Goal: Task Accomplishment & Management: Complete application form

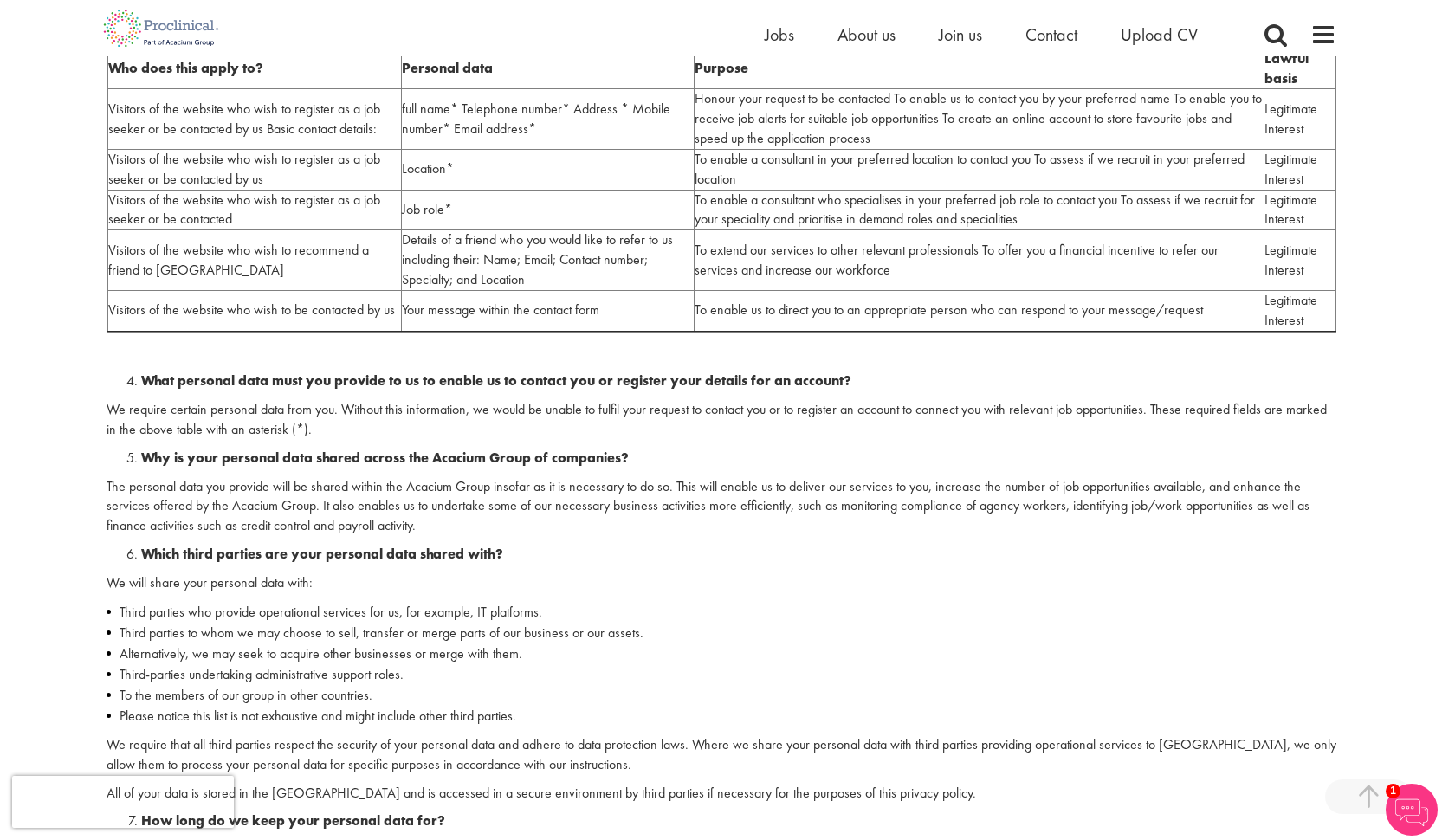
scroll to position [1255, 0]
click at [526, 104] on td "full name* Telephone number* Address * Mobile number* Email address*" at bounding box center [548, 117] width 293 height 61
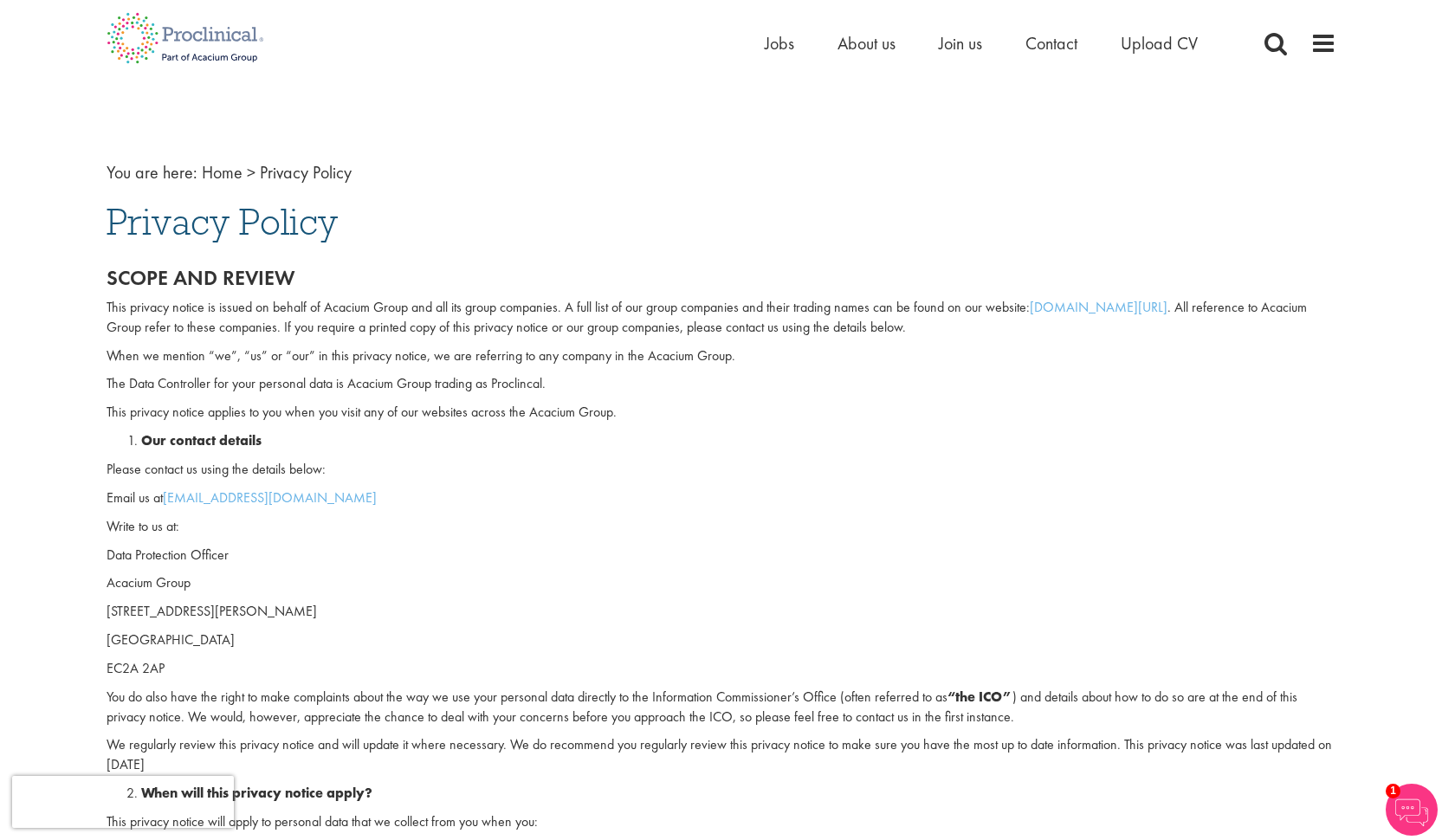
scroll to position [0, 0]
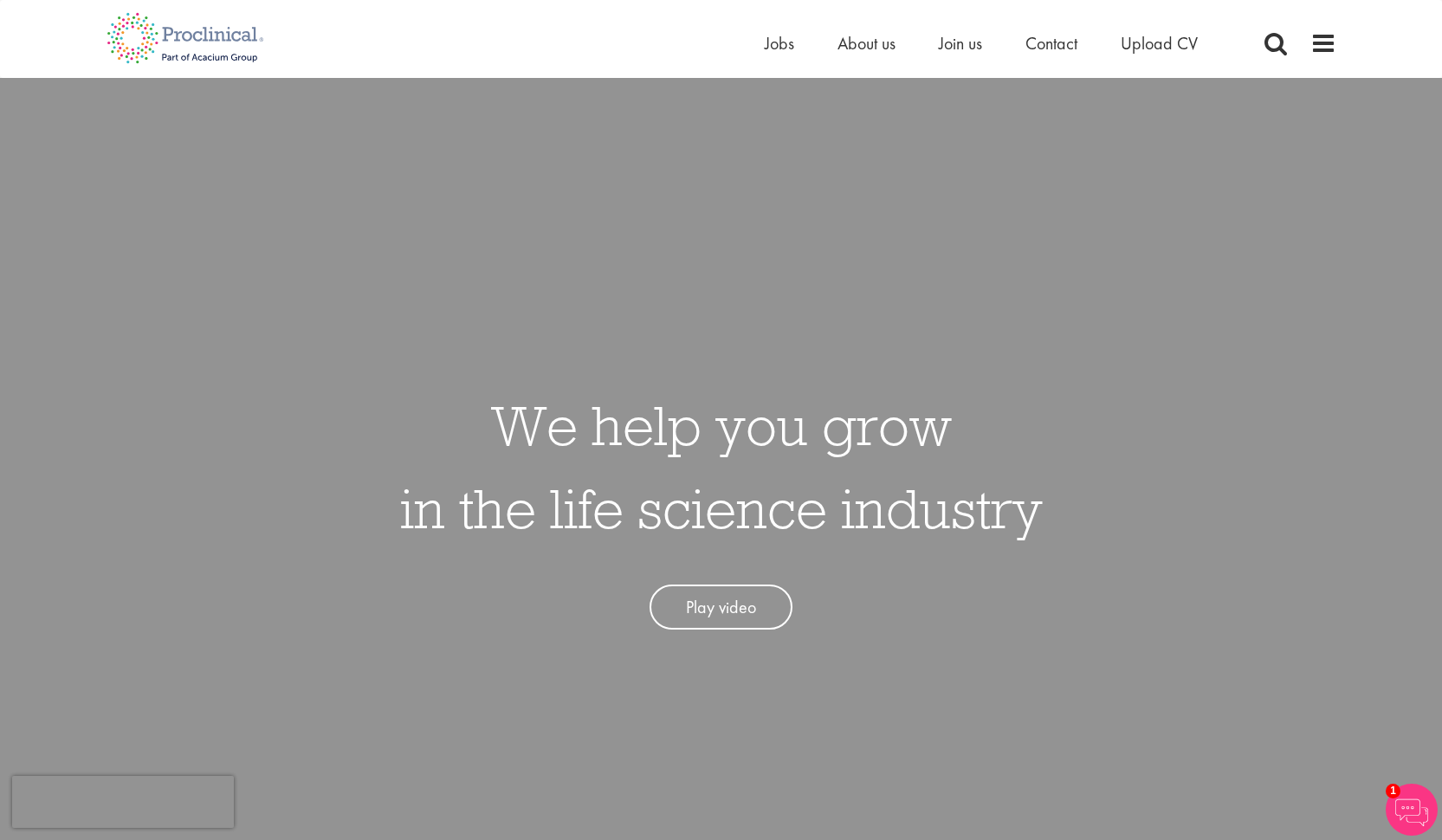
click at [801, 42] on ul "Home Jobs About us Join us Contact Upload CV" at bounding box center [1003, 43] width 476 height 26
click at [767, 47] on span "Jobs" at bounding box center [779, 43] width 29 height 23
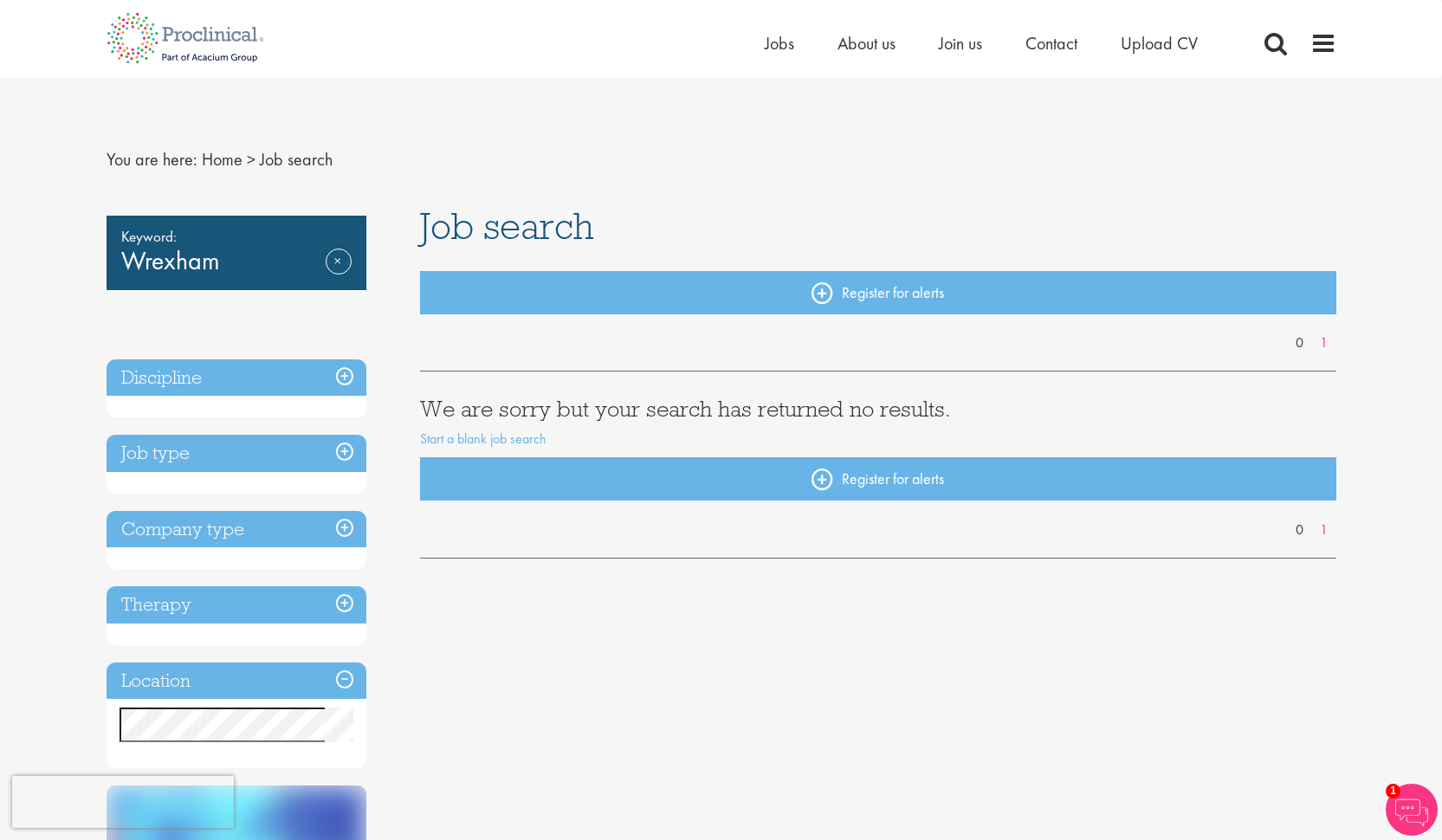
scroll to position [1, 0]
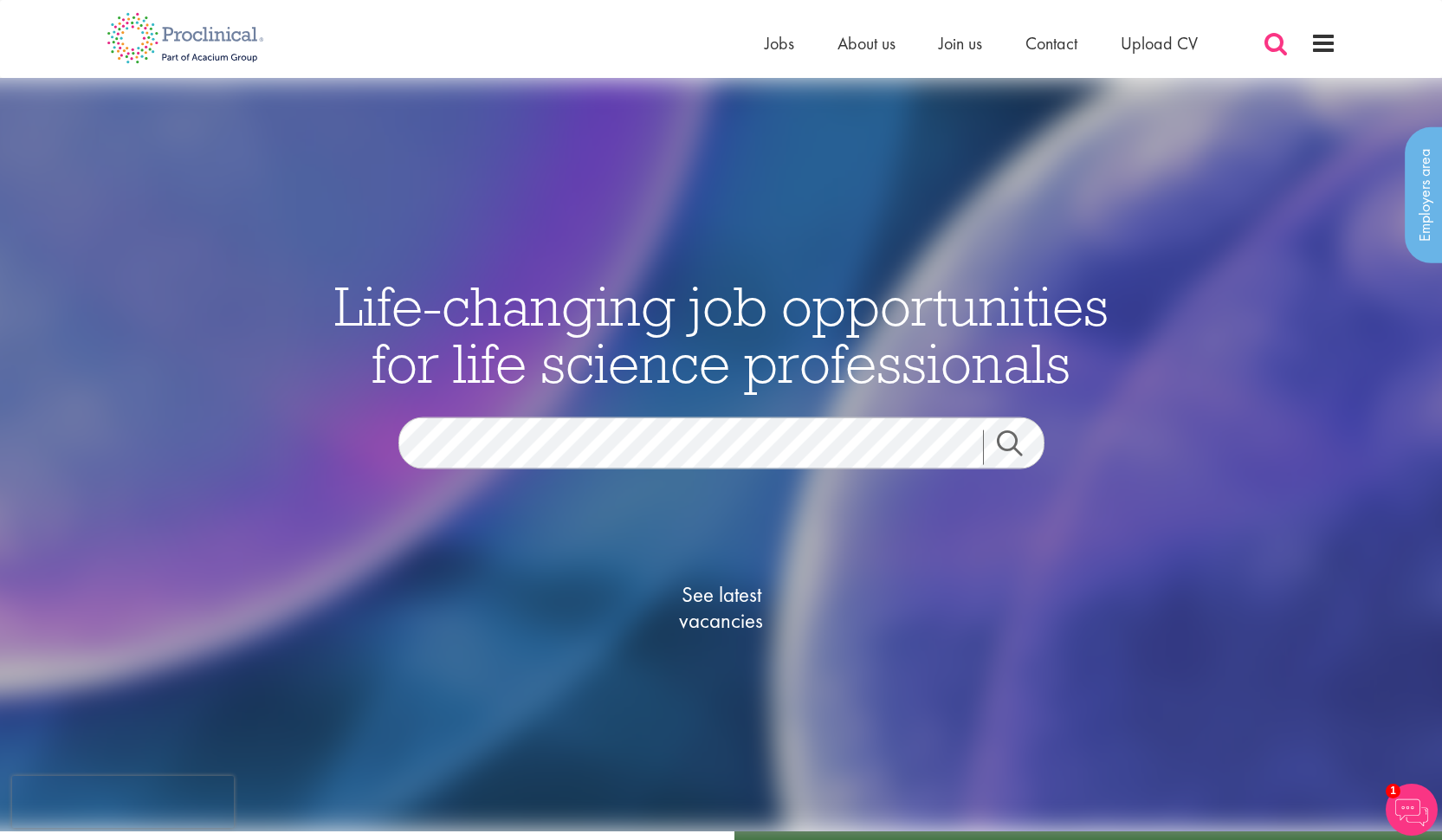
click at [1282, 36] on span at bounding box center [1276, 43] width 26 height 26
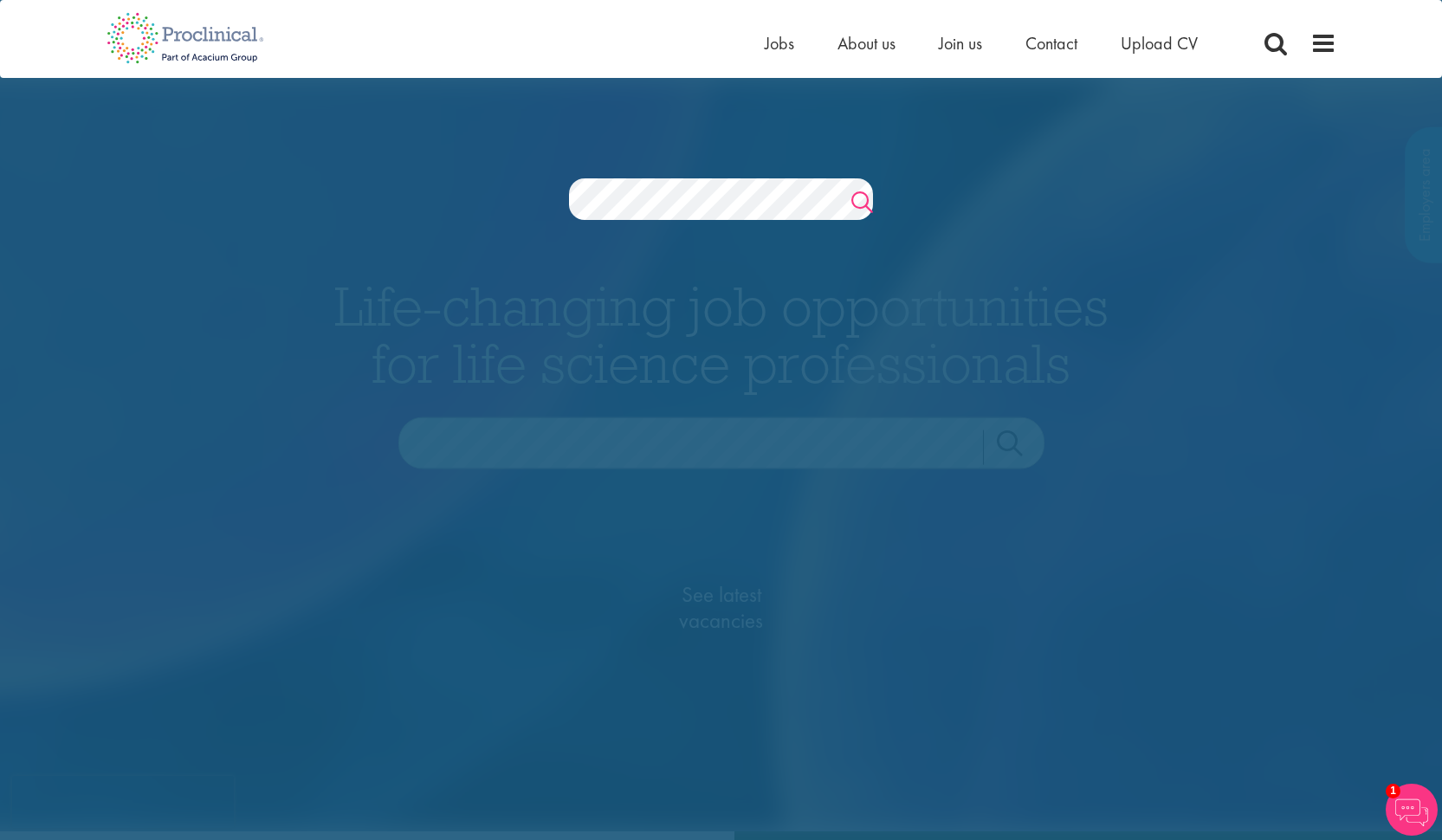
click at [860, 196] on link "Search" at bounding box center [863, 205] width 22 height 35
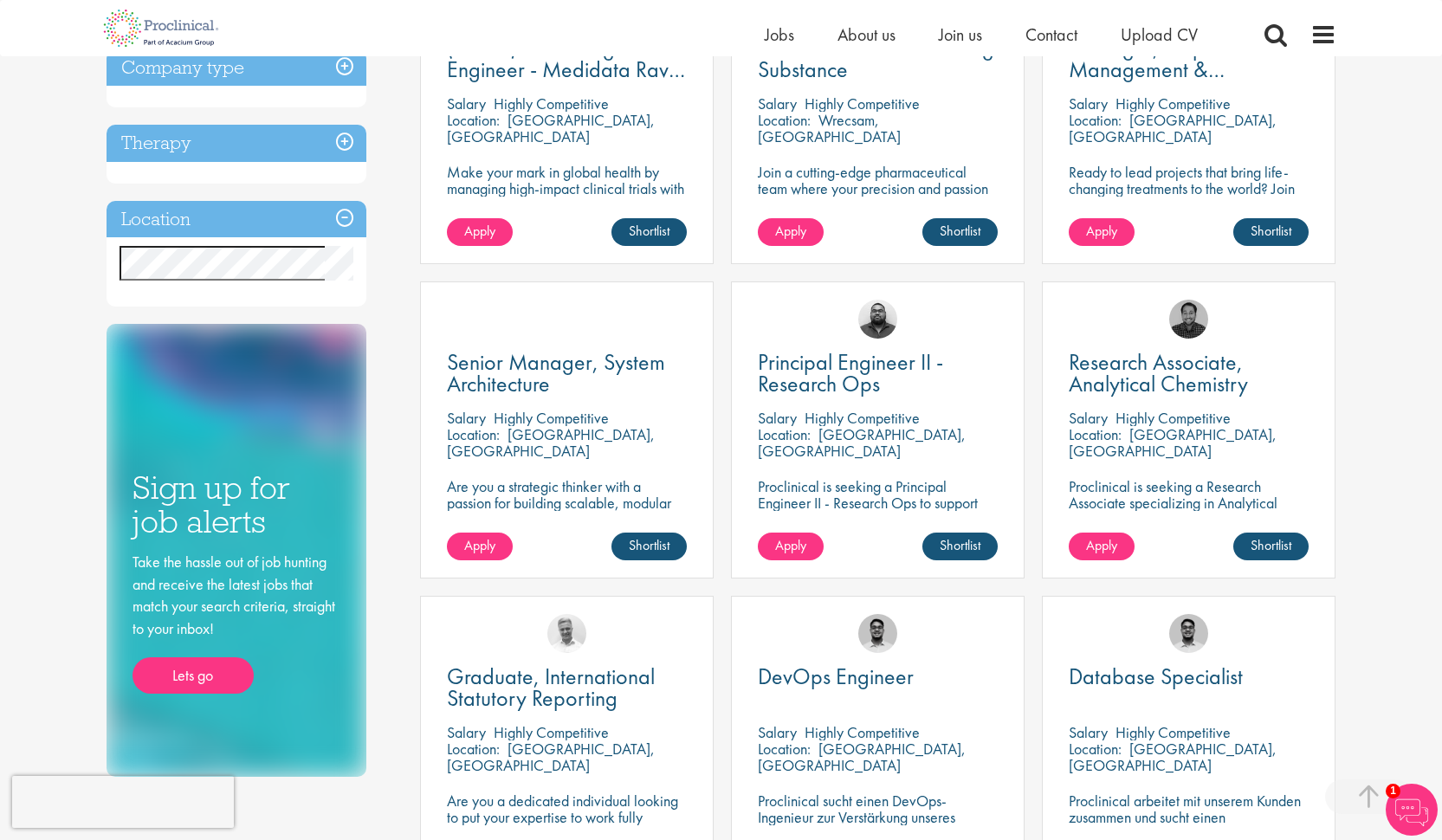
scroll to position [746, 0]
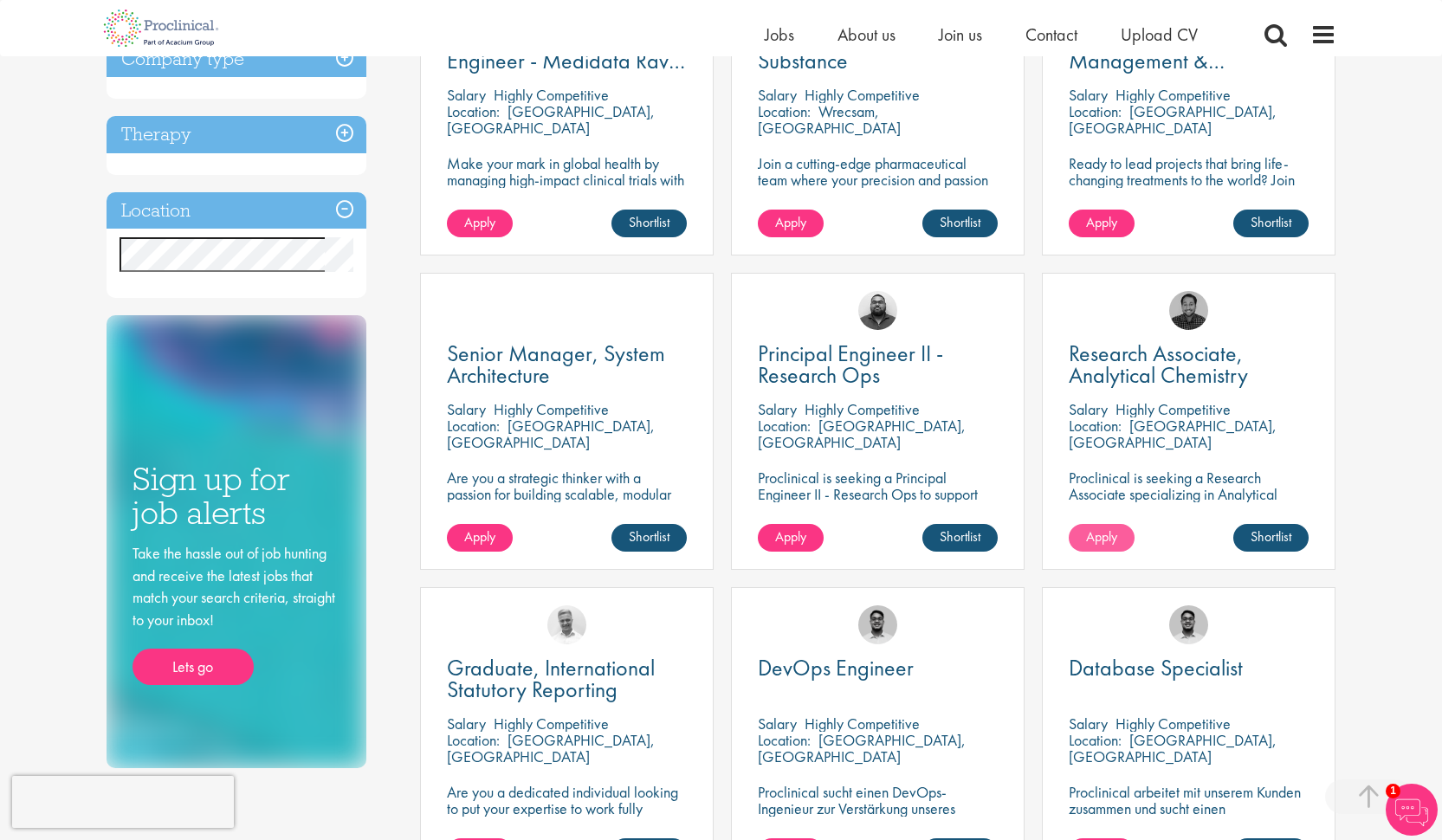
click at [1106, 530] on span "Apply" at bounding box center [1102, 536] width 31 height 18
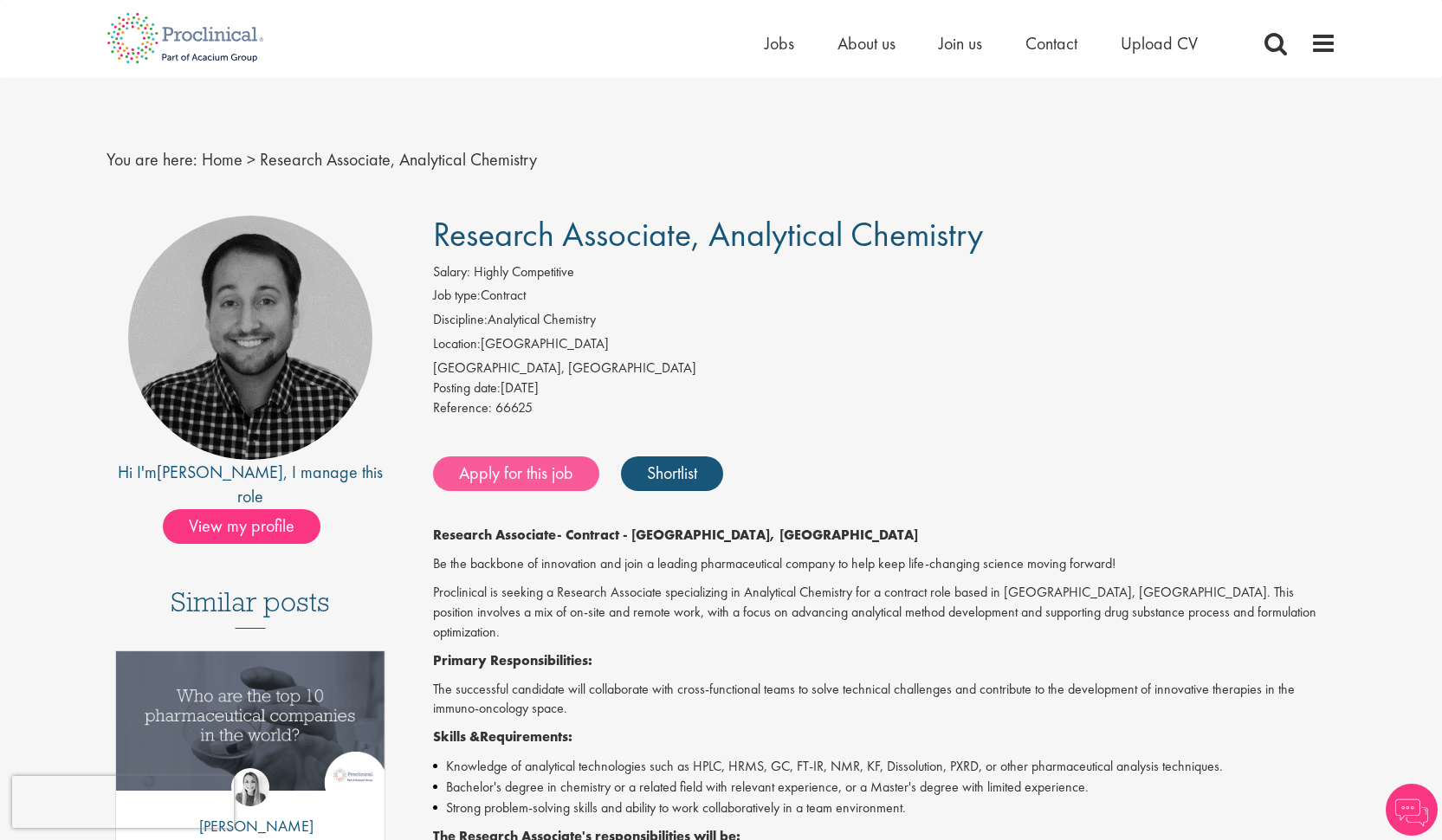
click at [515, 465] on link "Apply for this job" at bounding box center [516, 474] width 166 height 35
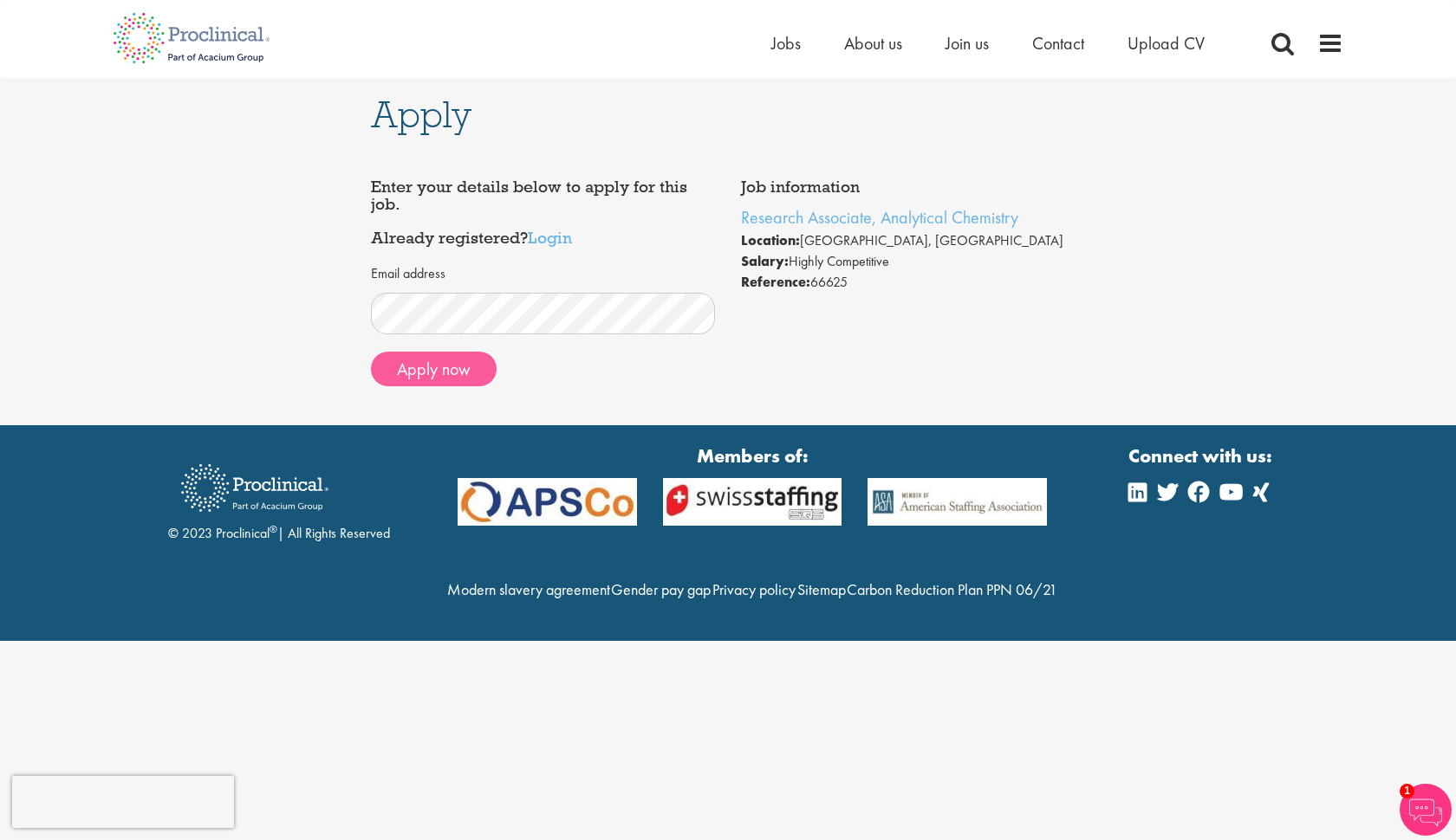
click at [461, 360] on button "Apply now" at bounding box center [434, 369] width 126 height 35
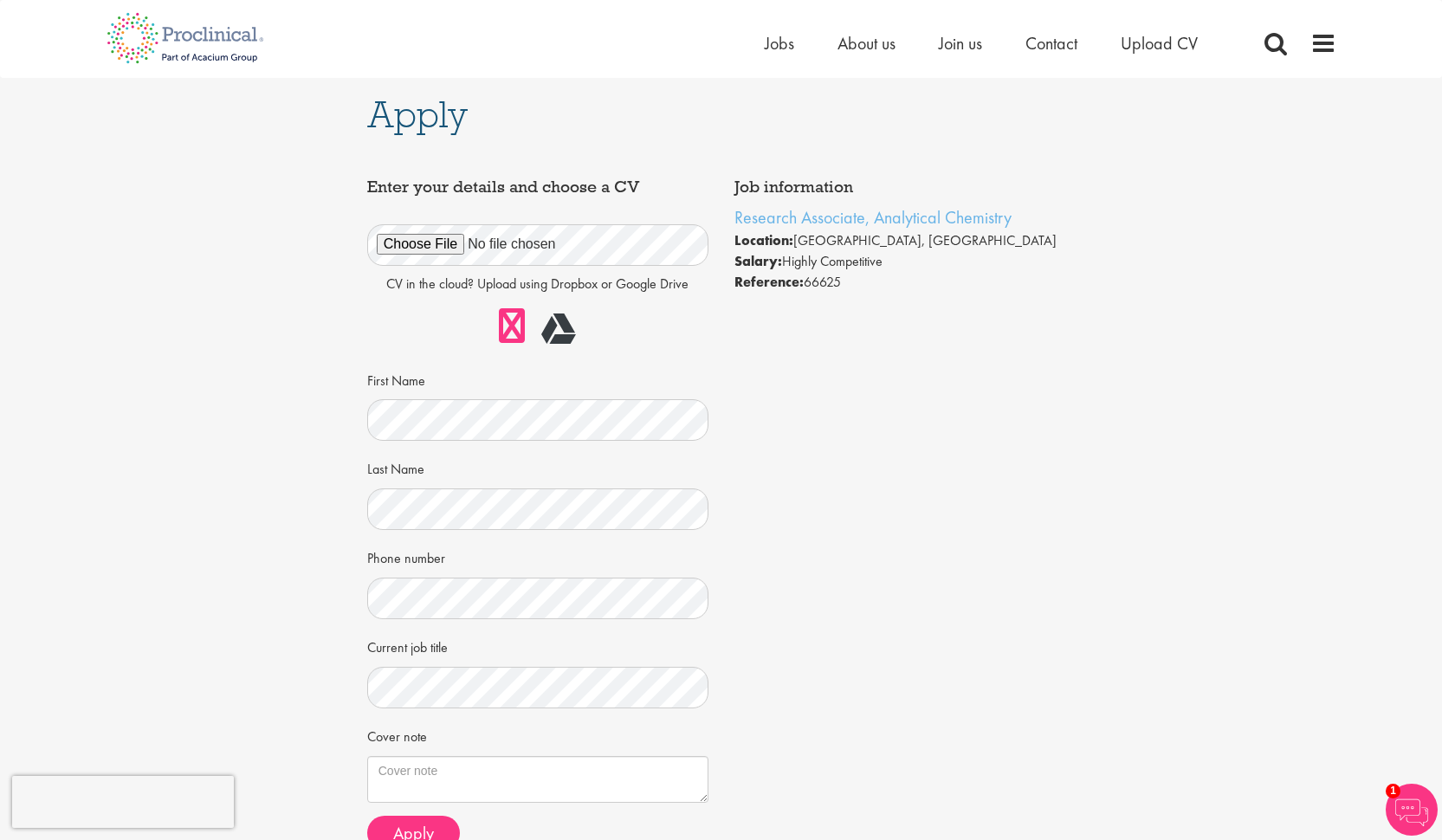
click at [508, 318] on link at bounding box center [512, 325] width 26 height 35
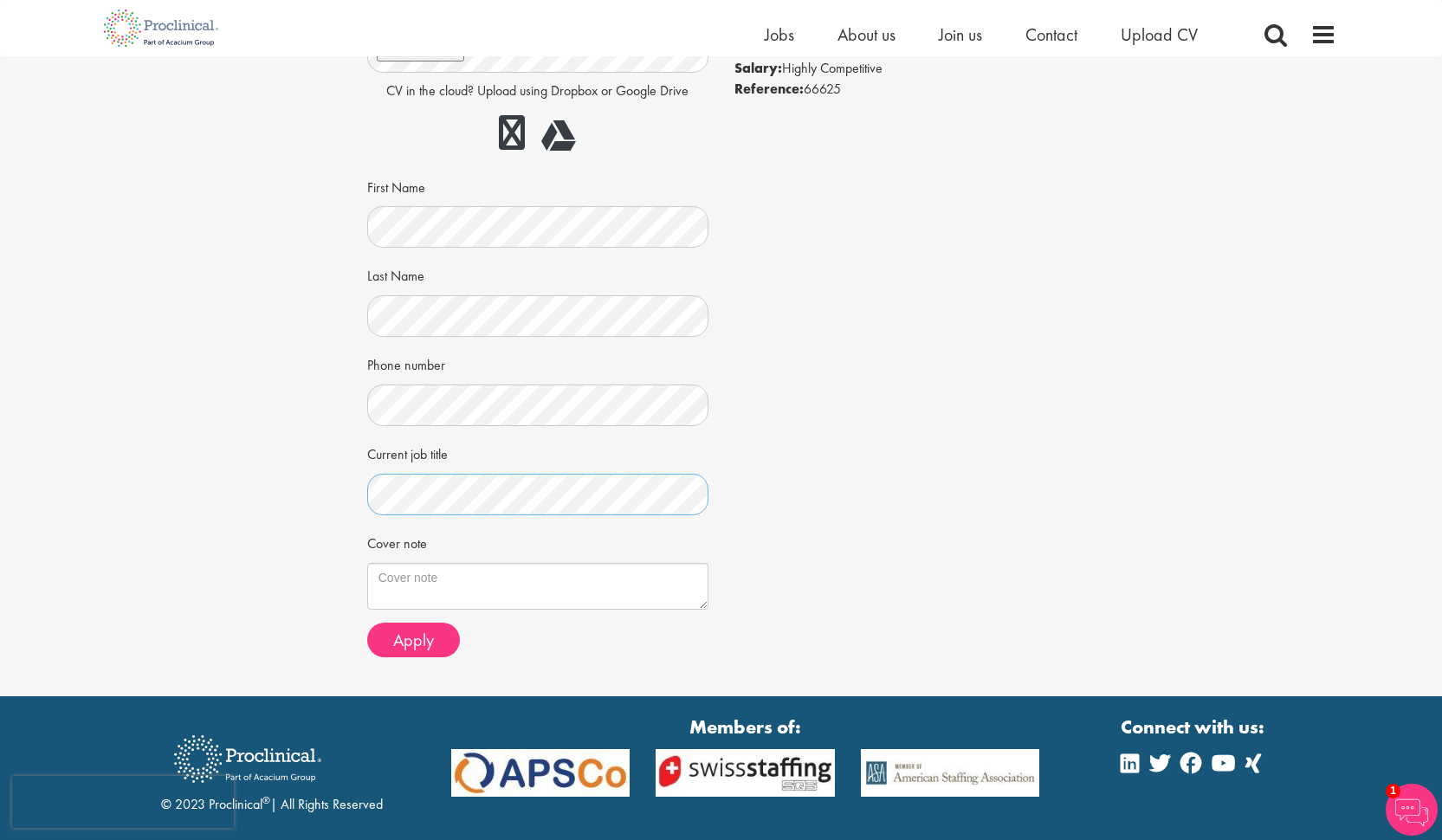
scroll to position [174, 0]
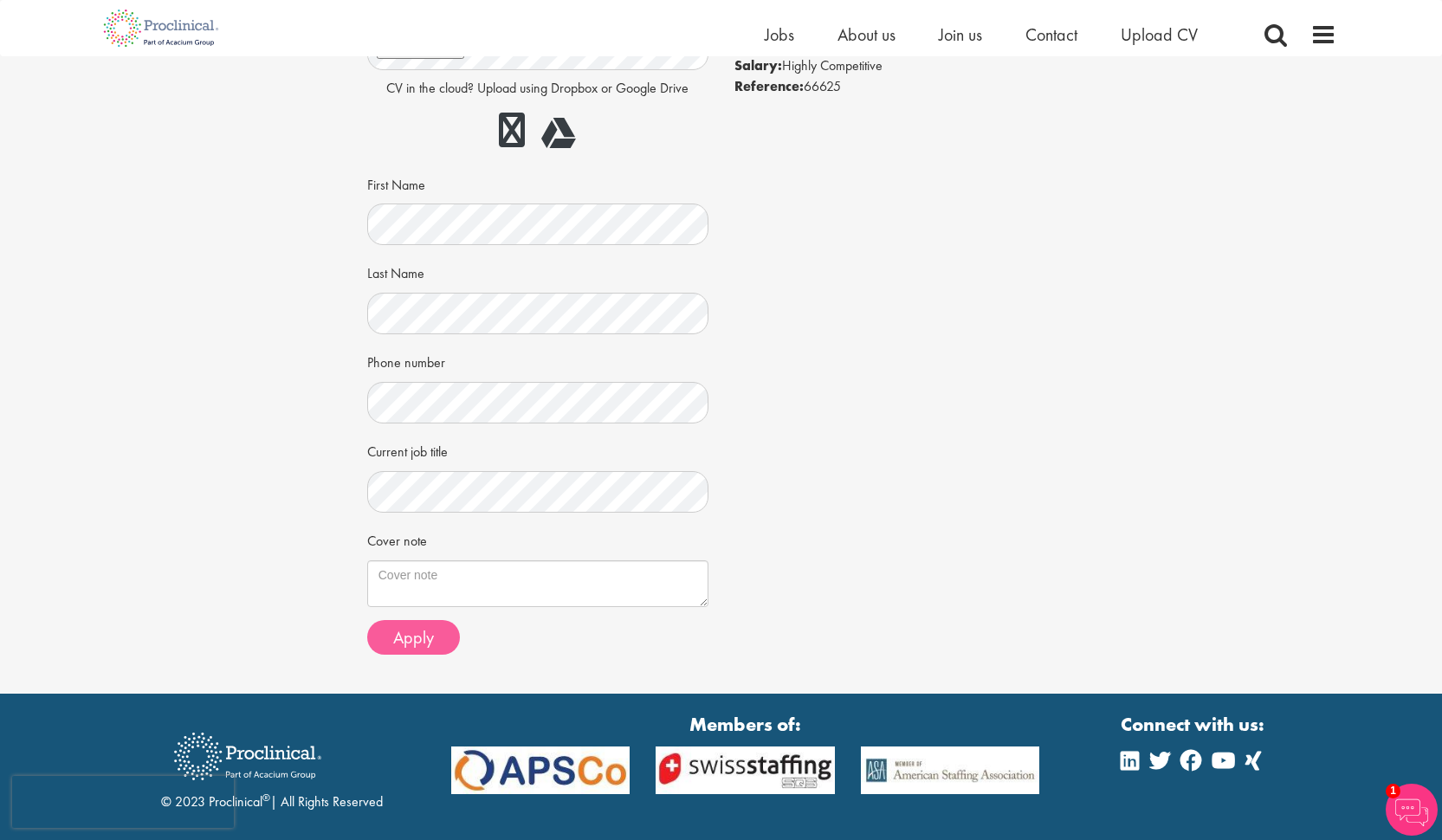
click at [416, 631] on span "Apply" at bounding box center [414, 637] width 41 height 23
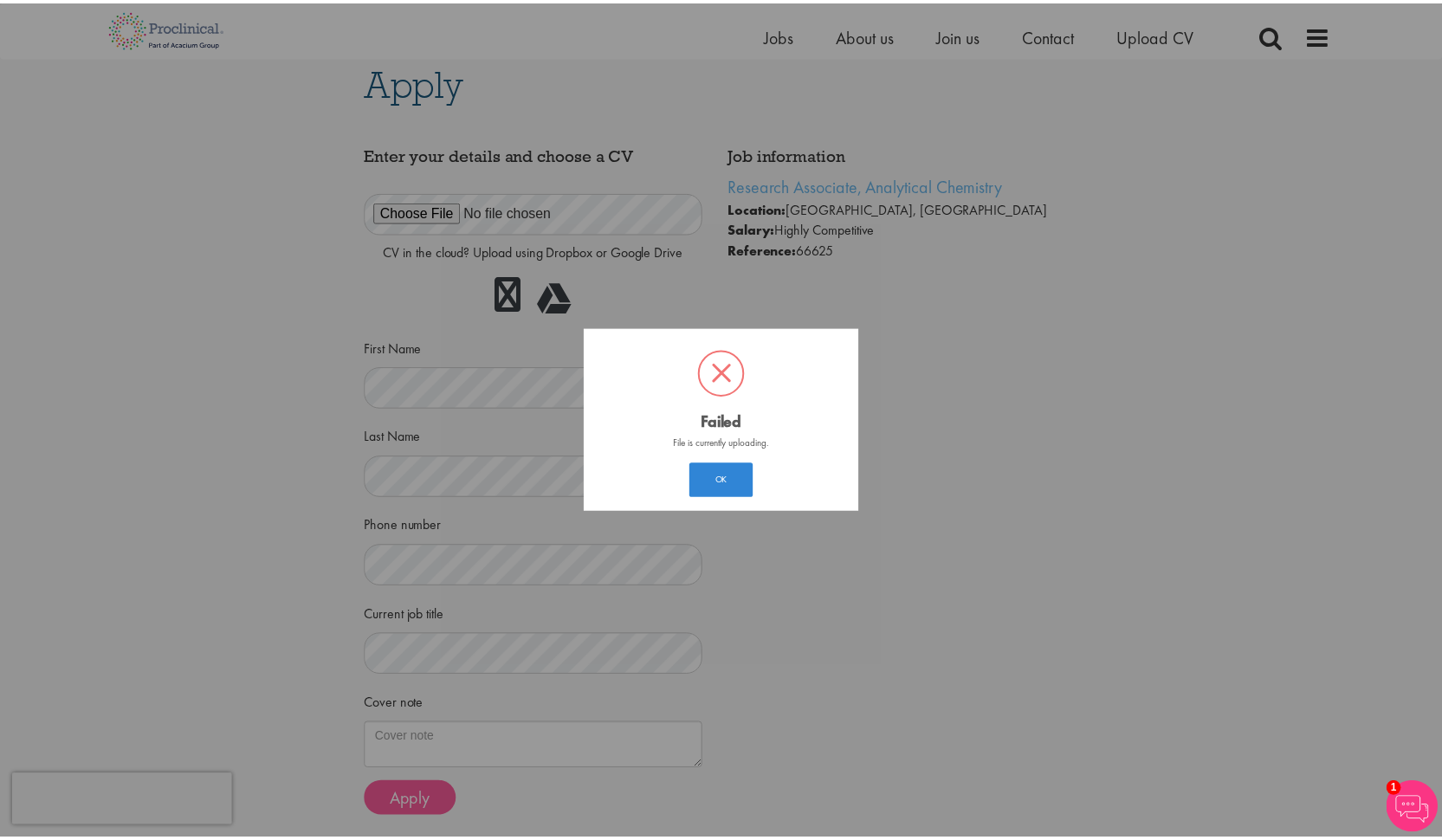
scroll to position [9, 0]
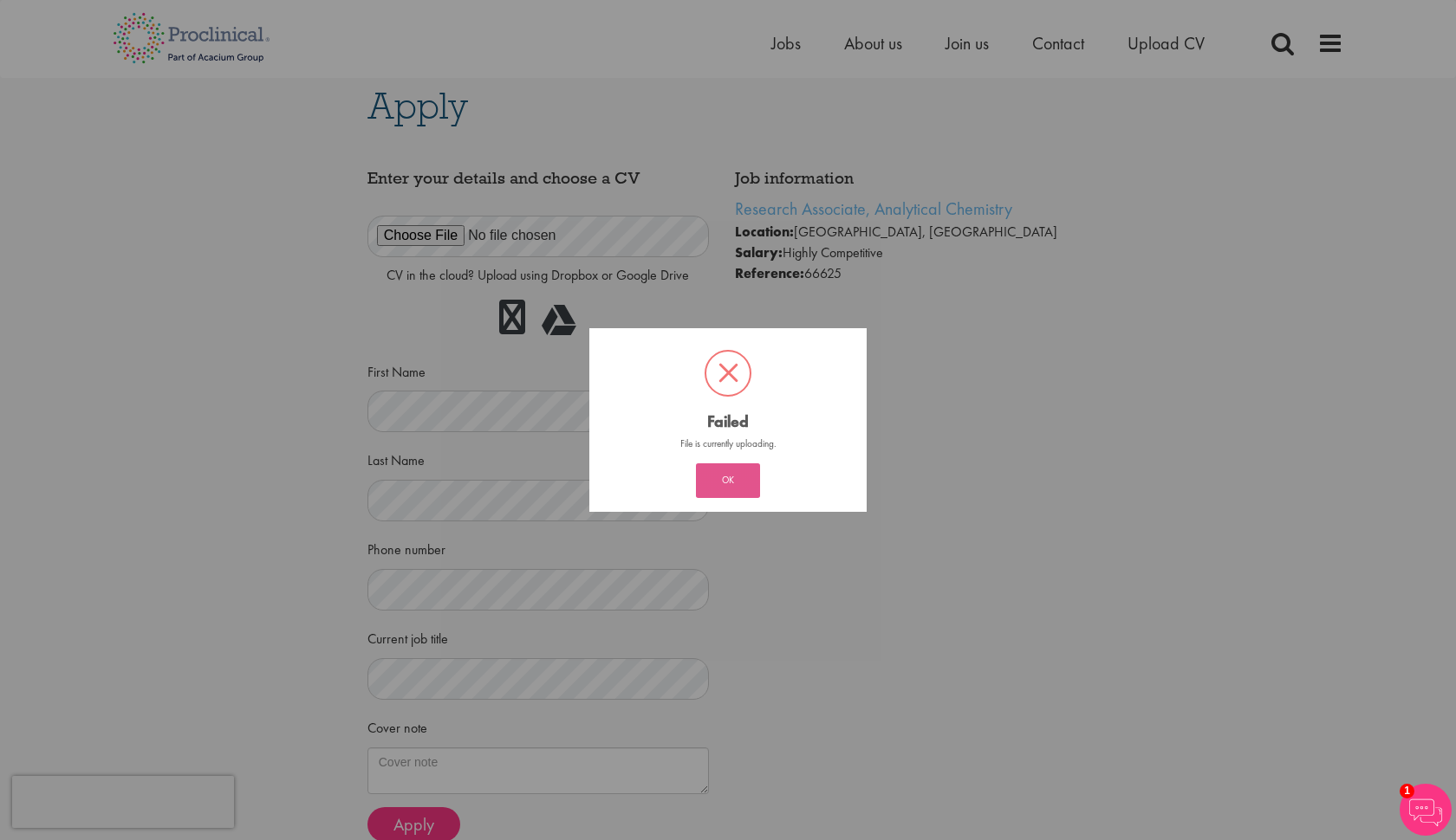
click at [737, 465] on button "OK" at bounding box center [728, 481] width 64 height 35
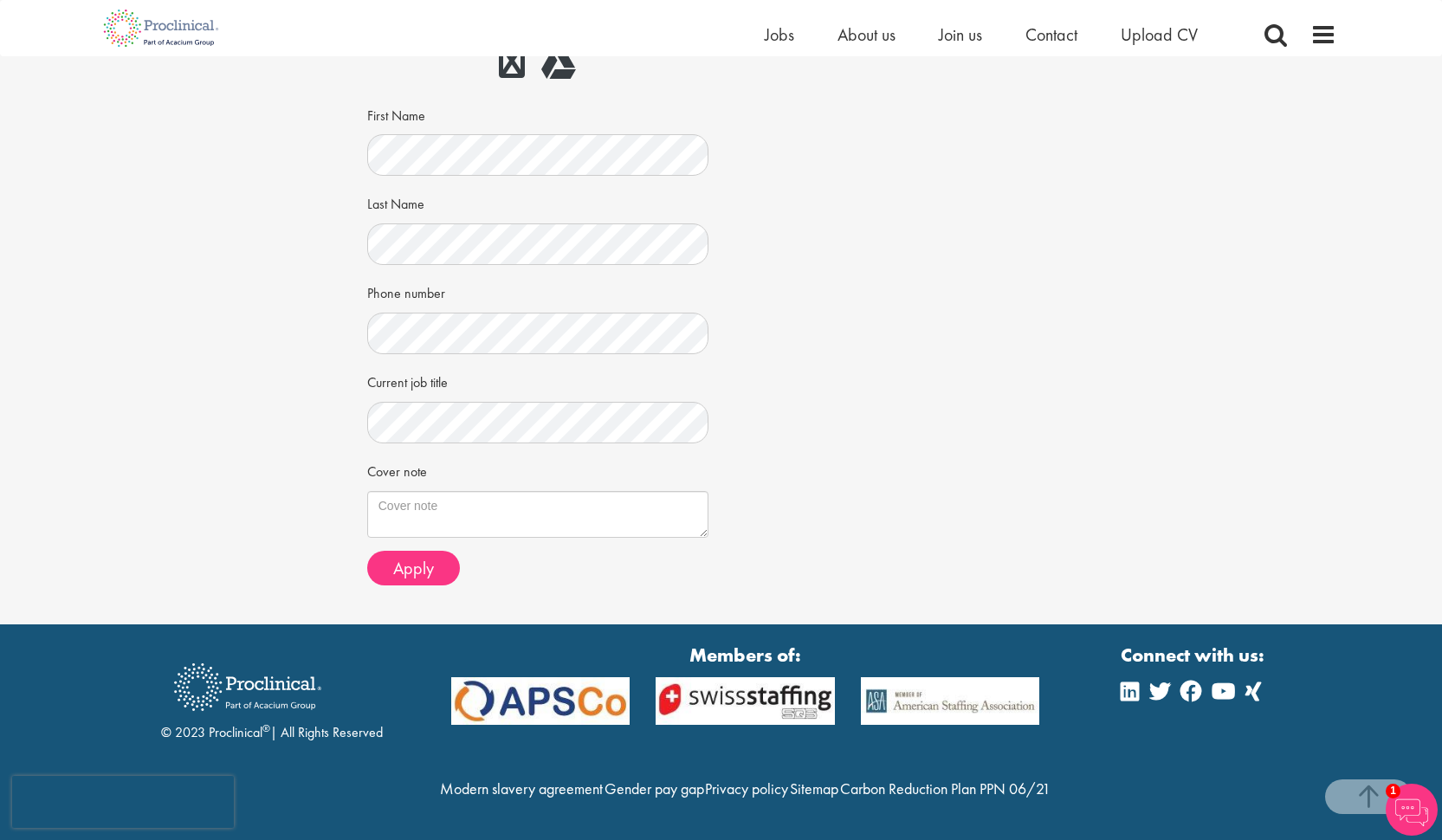
scroll to position [275, 0]
click at [440, 551] on button "Apply" at bounding box center [414, 568] width 93 height 35
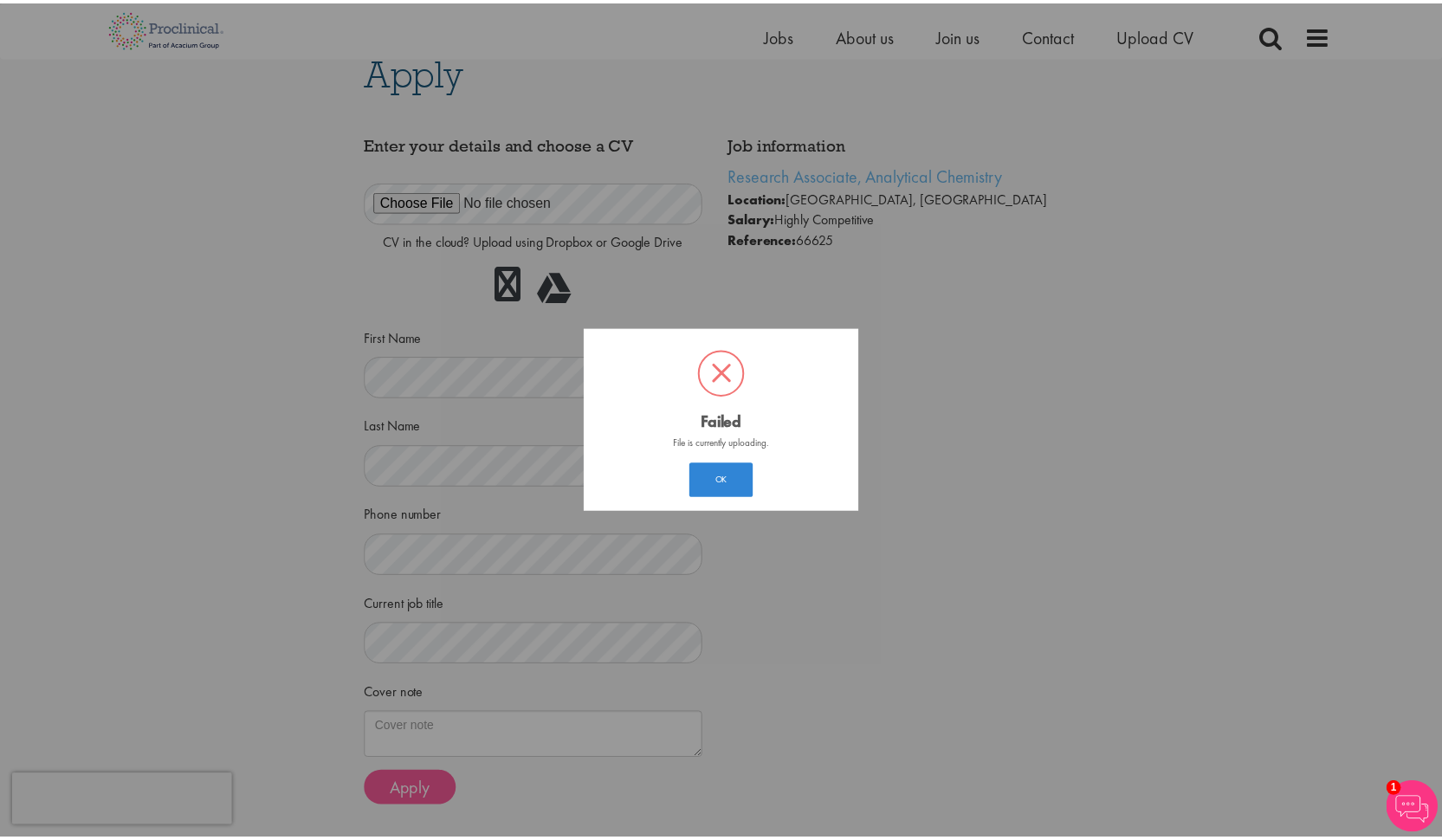
scroll to position [9, 0]
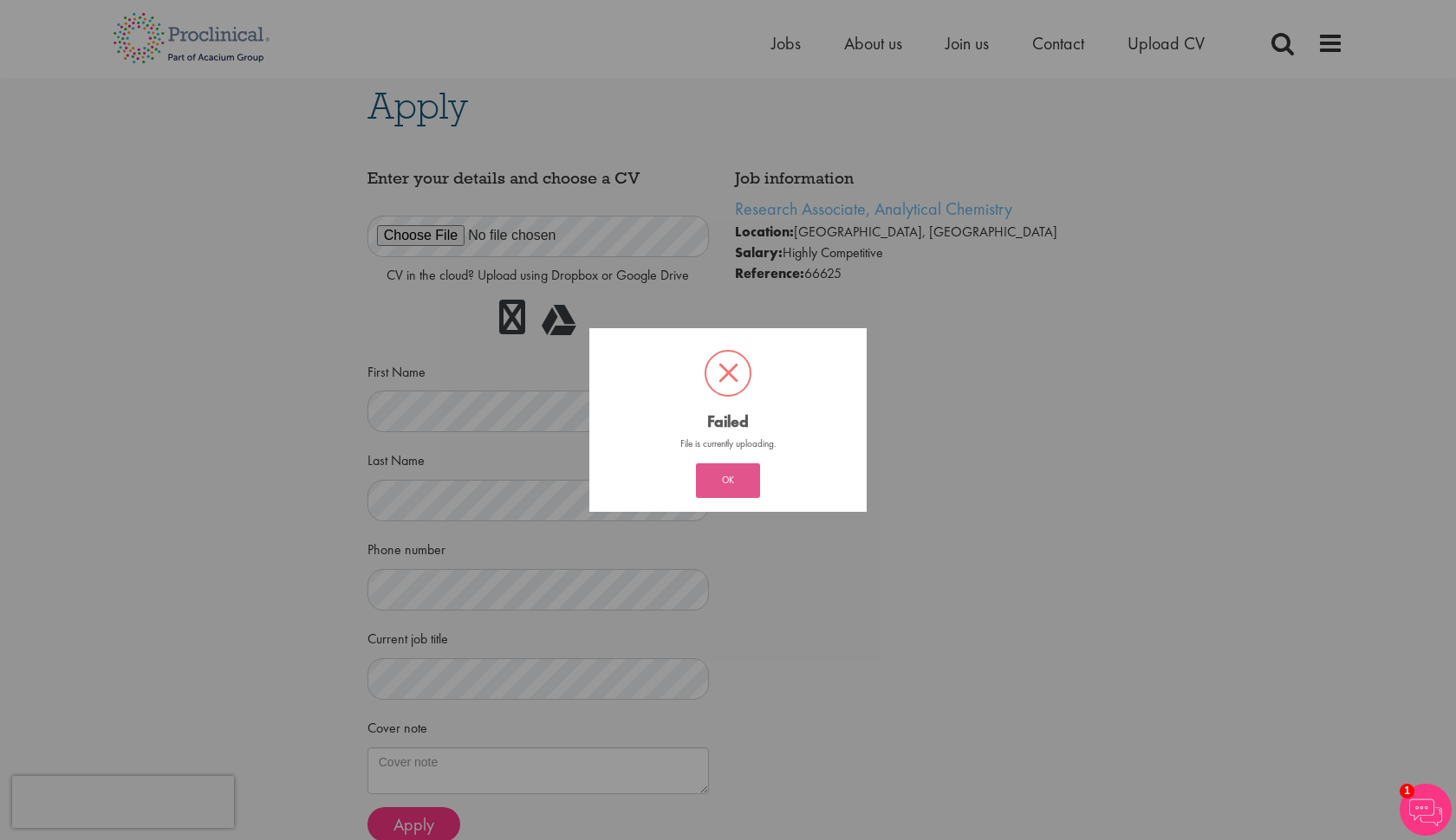
click at [747, 469] on button "OK" at bounding box center [728, 481] width 64 height 35
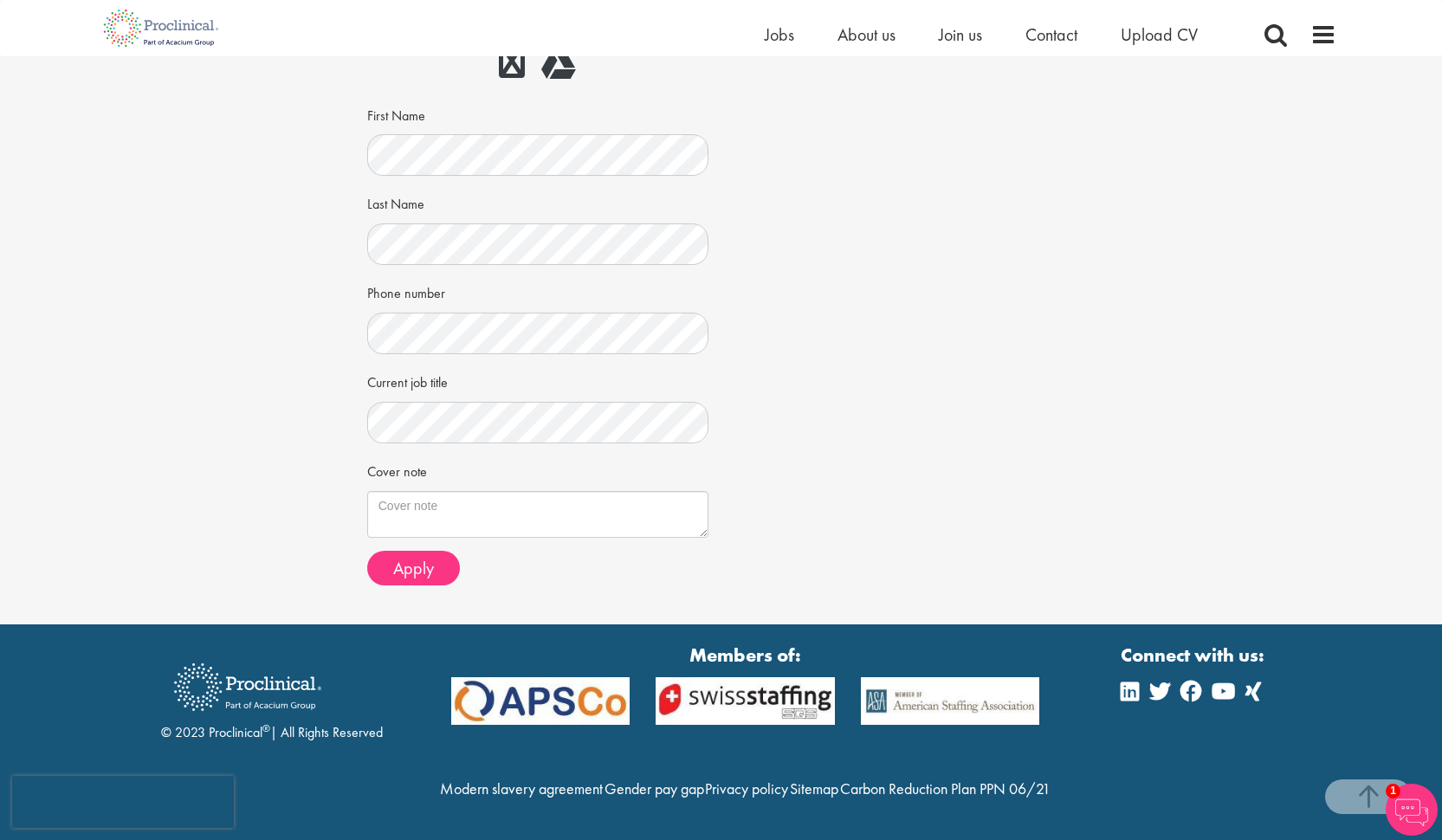
scroll to position [275, 0]
click at [591, 491] on textarea "Cover note" at bounding box center [537, 514] width 341 height 46
paste textarea ""Pharmacy graduate with a B.Pharm from India and an MSc in Pharmaceutical Chemi…"
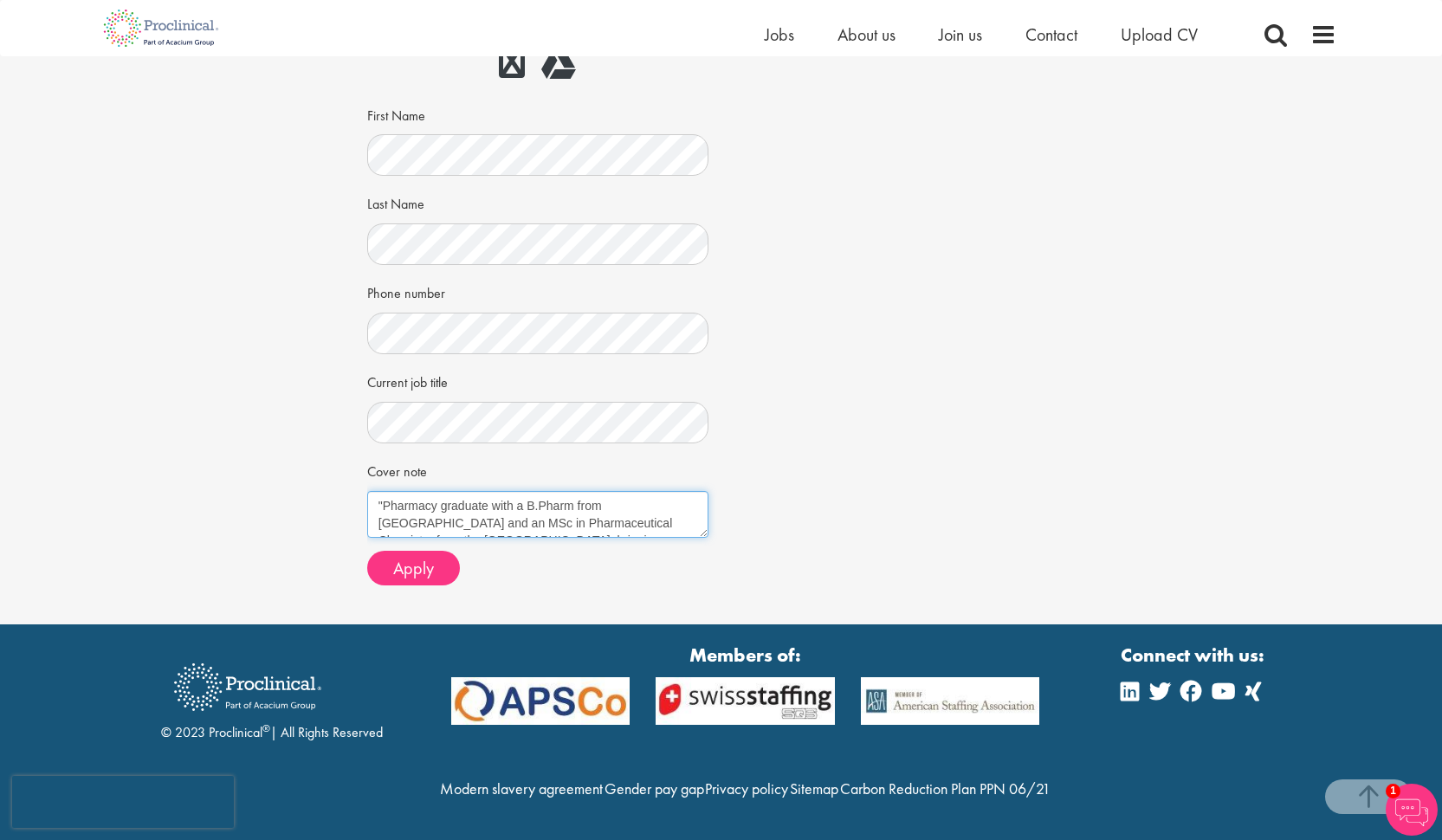
scroll to position [104, 0]
type textarea ""Pharmacy graduate with a B.Pharm from India and an MSc in Pharmaceutical Chemi…"
click at [418, 557] on span "Apply" at bounding box center [414, 568] width 41 height 23
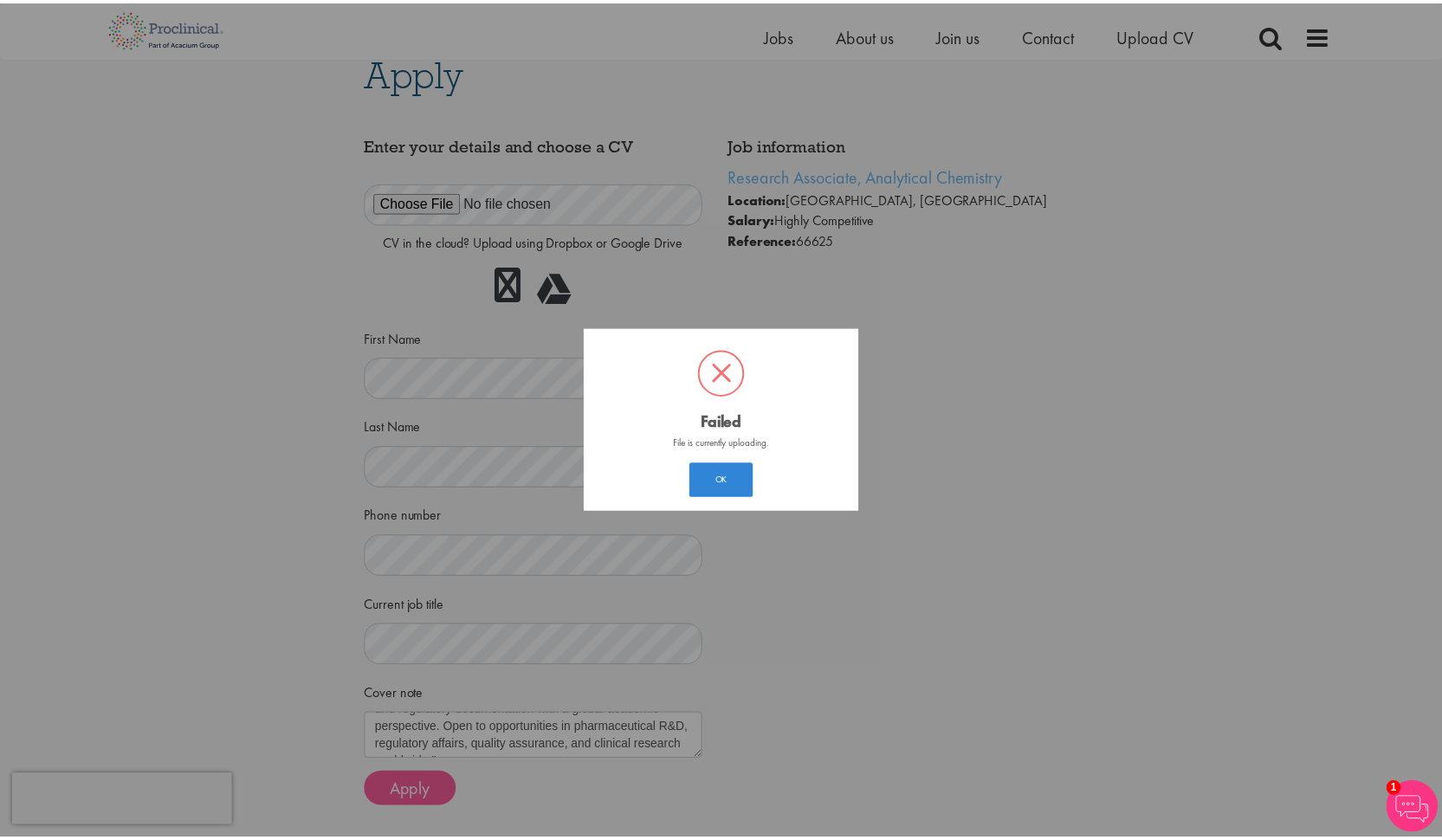
scroll to position [9, 0]
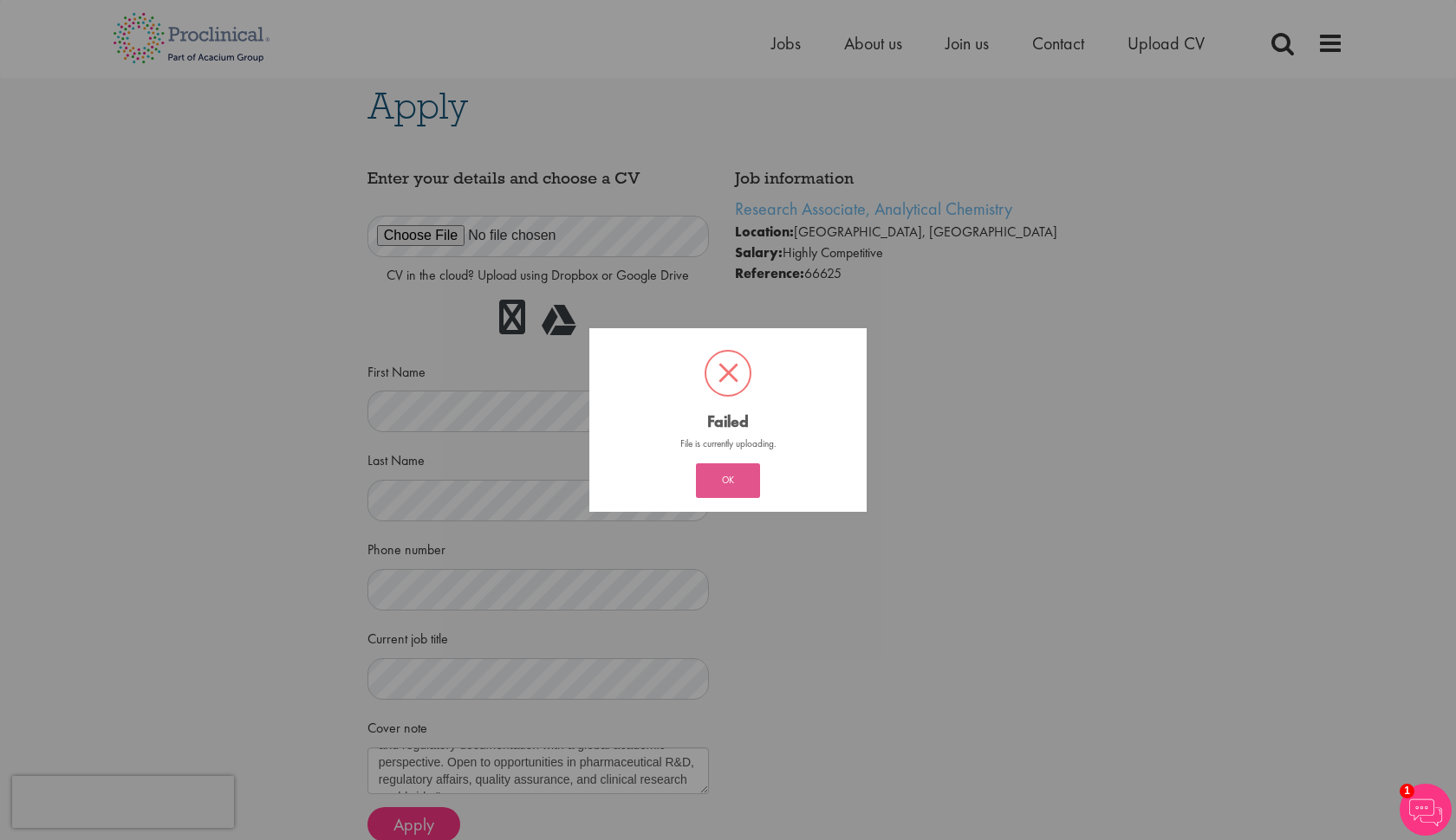
click at [746, 474] on button "OK" at bounding box center [728, 481] width 64 height 35
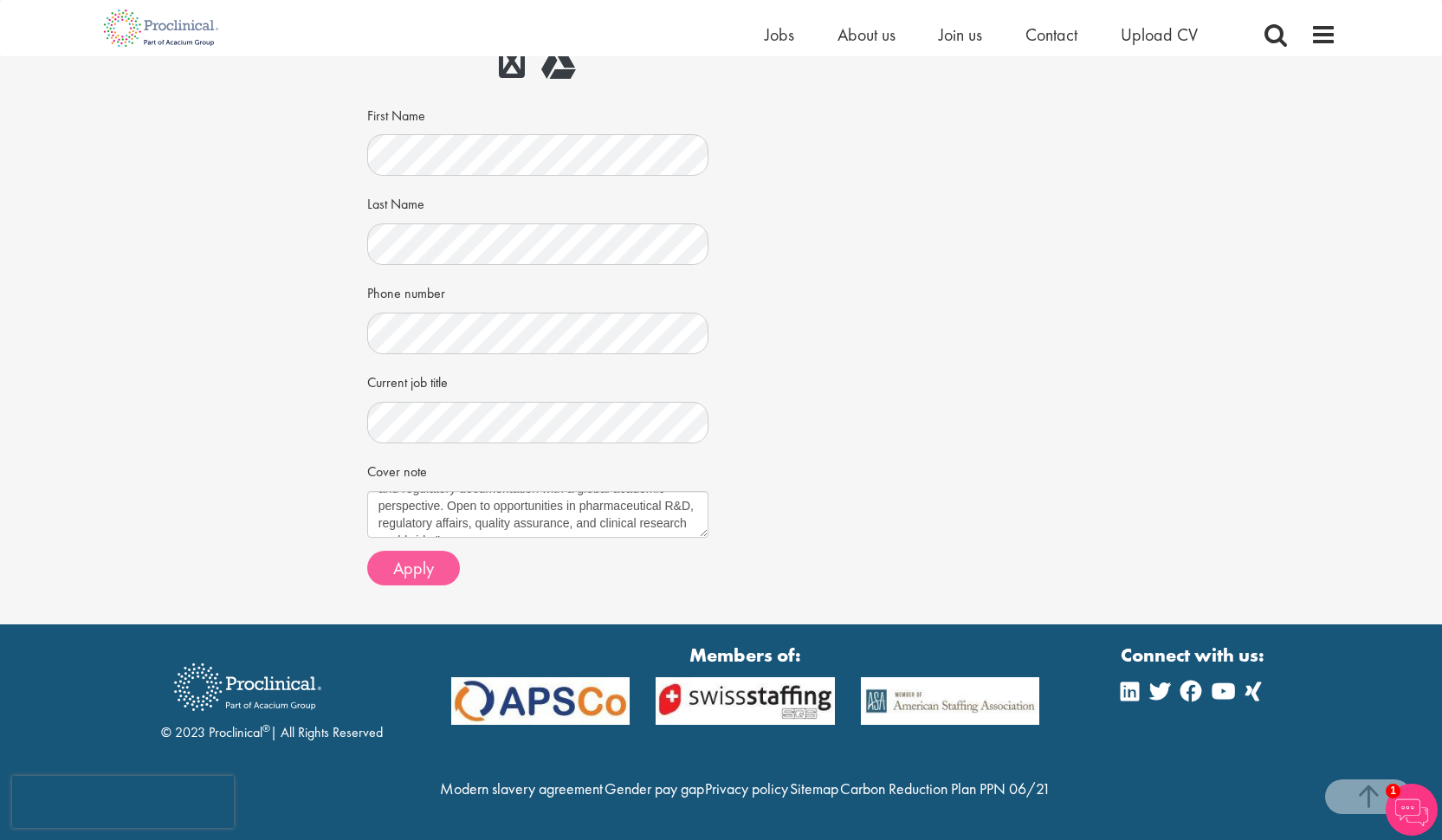
click at [413, 557] on span "Apply" at bounding box center [414, 568] width 41 height 23
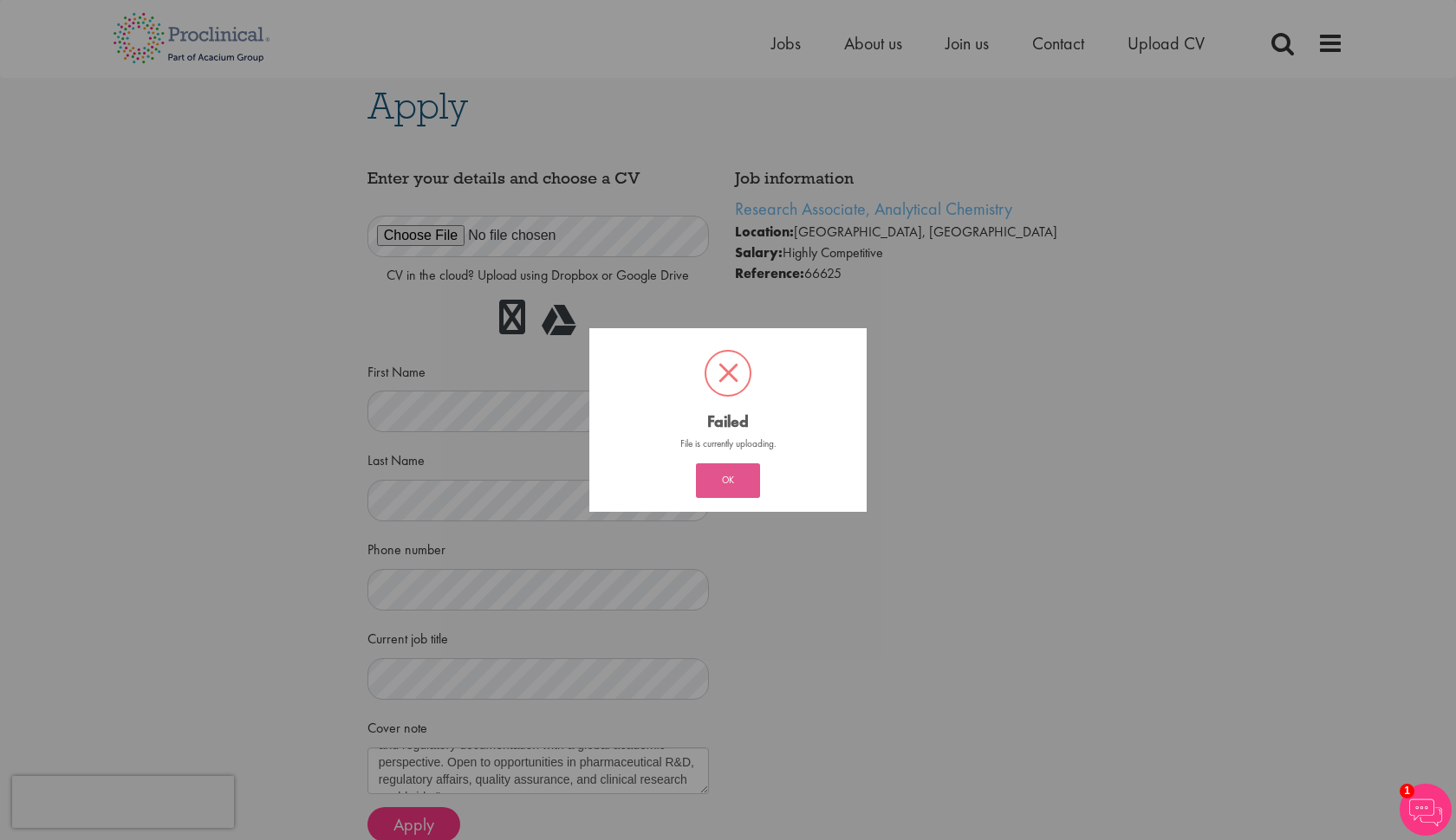
click at [758, 491] on button "OK" at bounding box center [728, 481] width 64 height 35
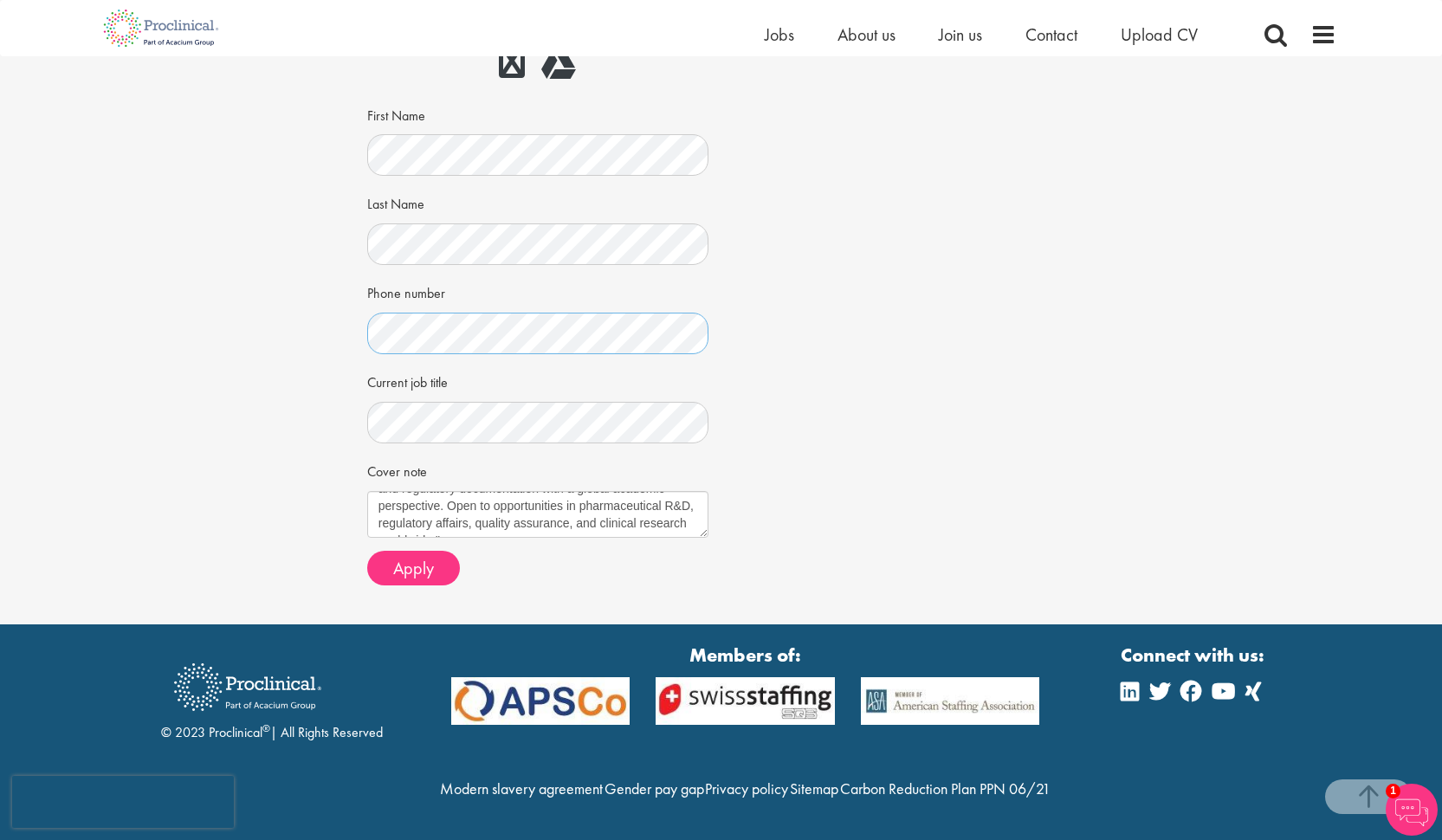
scroll to position [275, 0]
click at [399, 557] on span "Apply" at bounding box center [414, 568] width 41 height 23
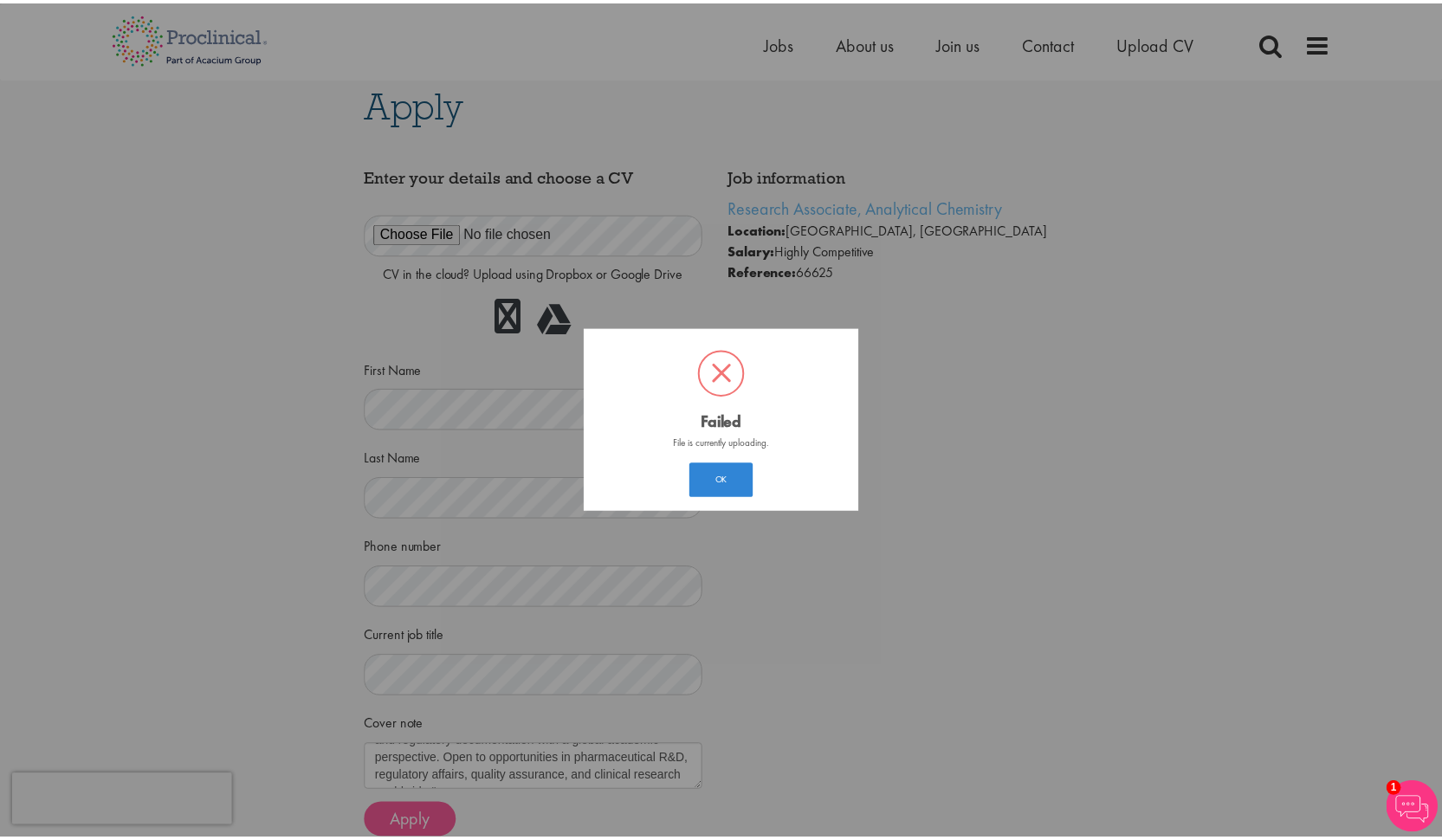
scroll to position [9, 0]
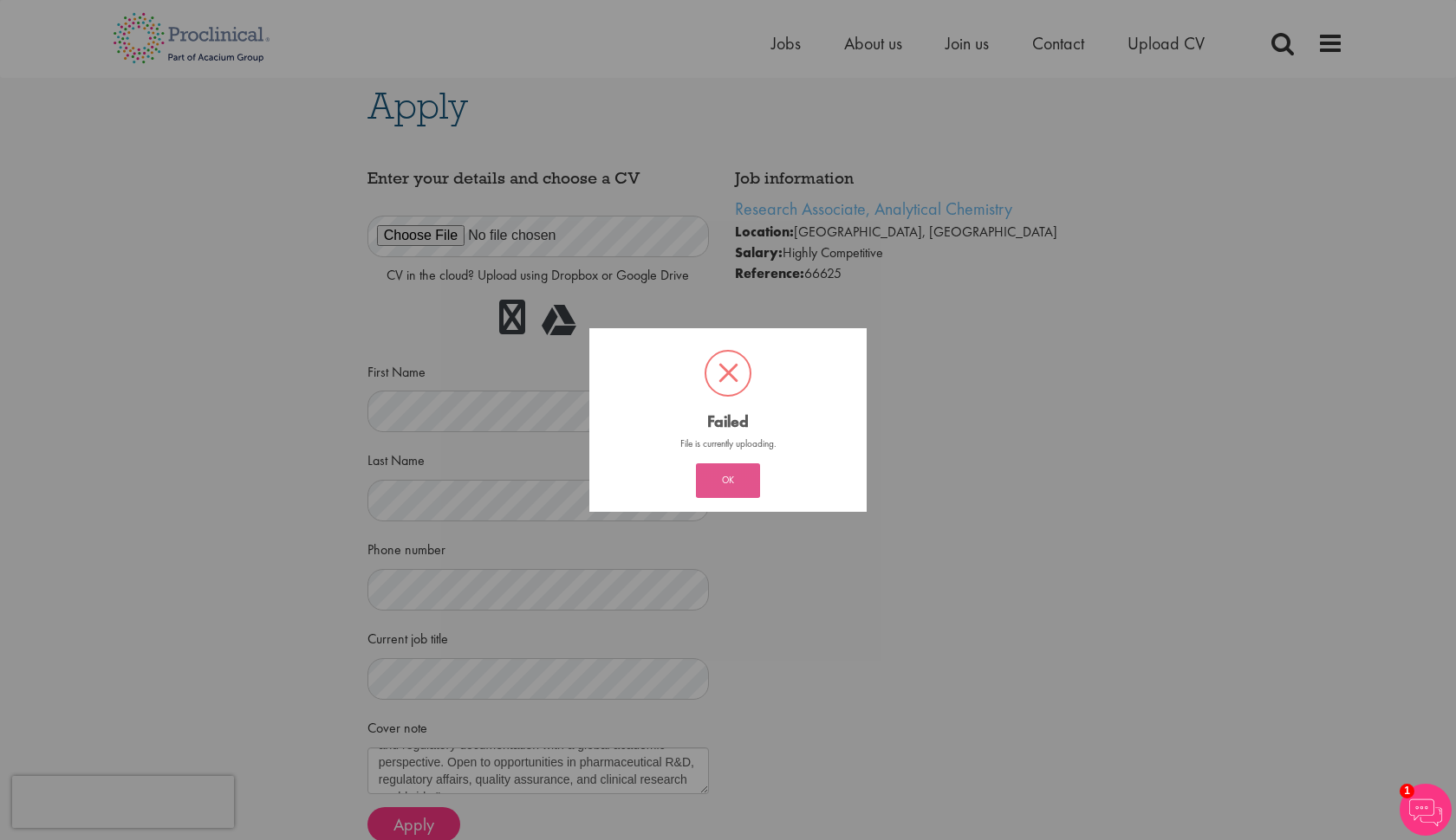
click at [712, 471] on button "OK" at bounding box center [728, 481] width 64 height 35
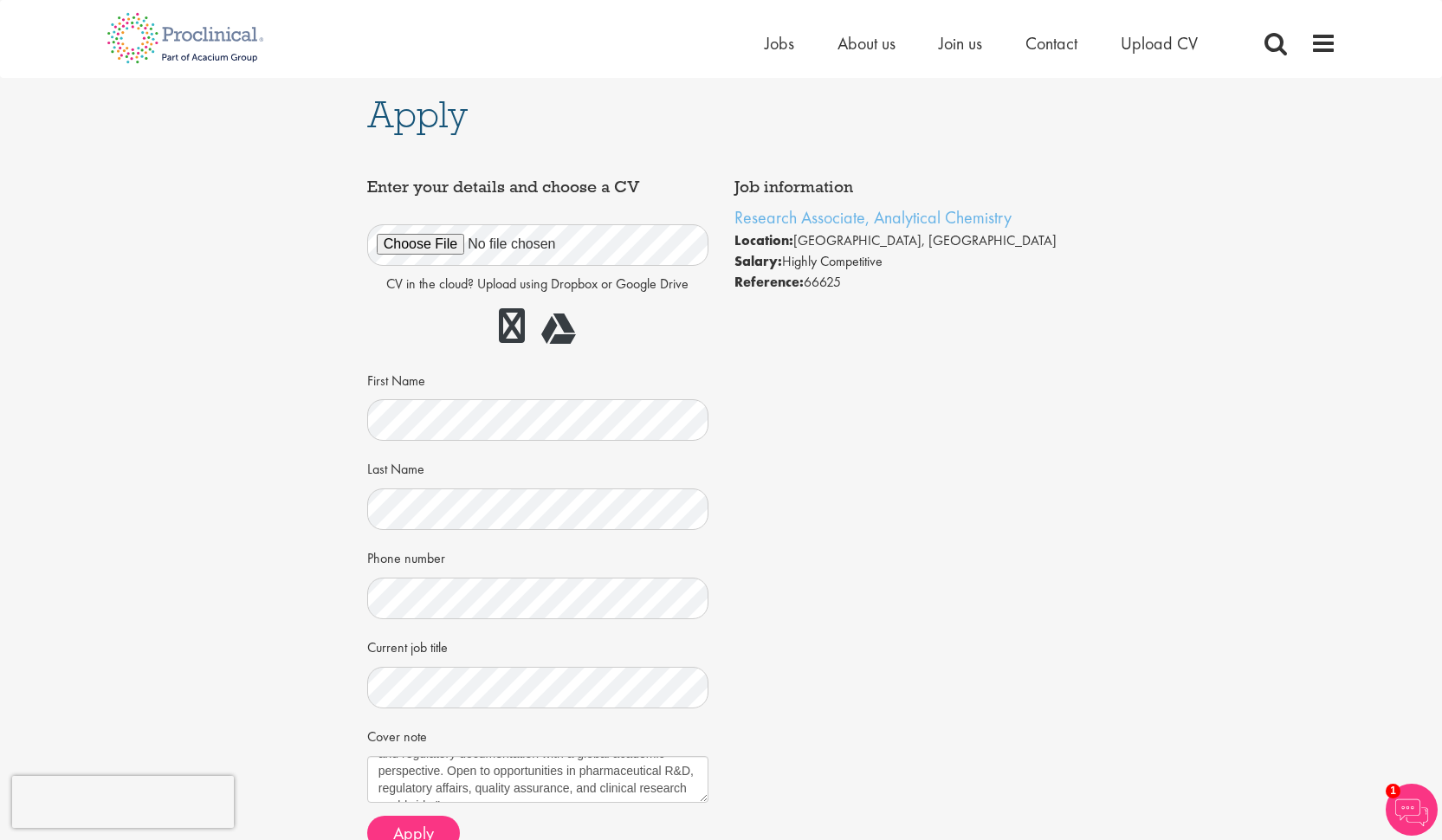
scroll to position [0, 0]
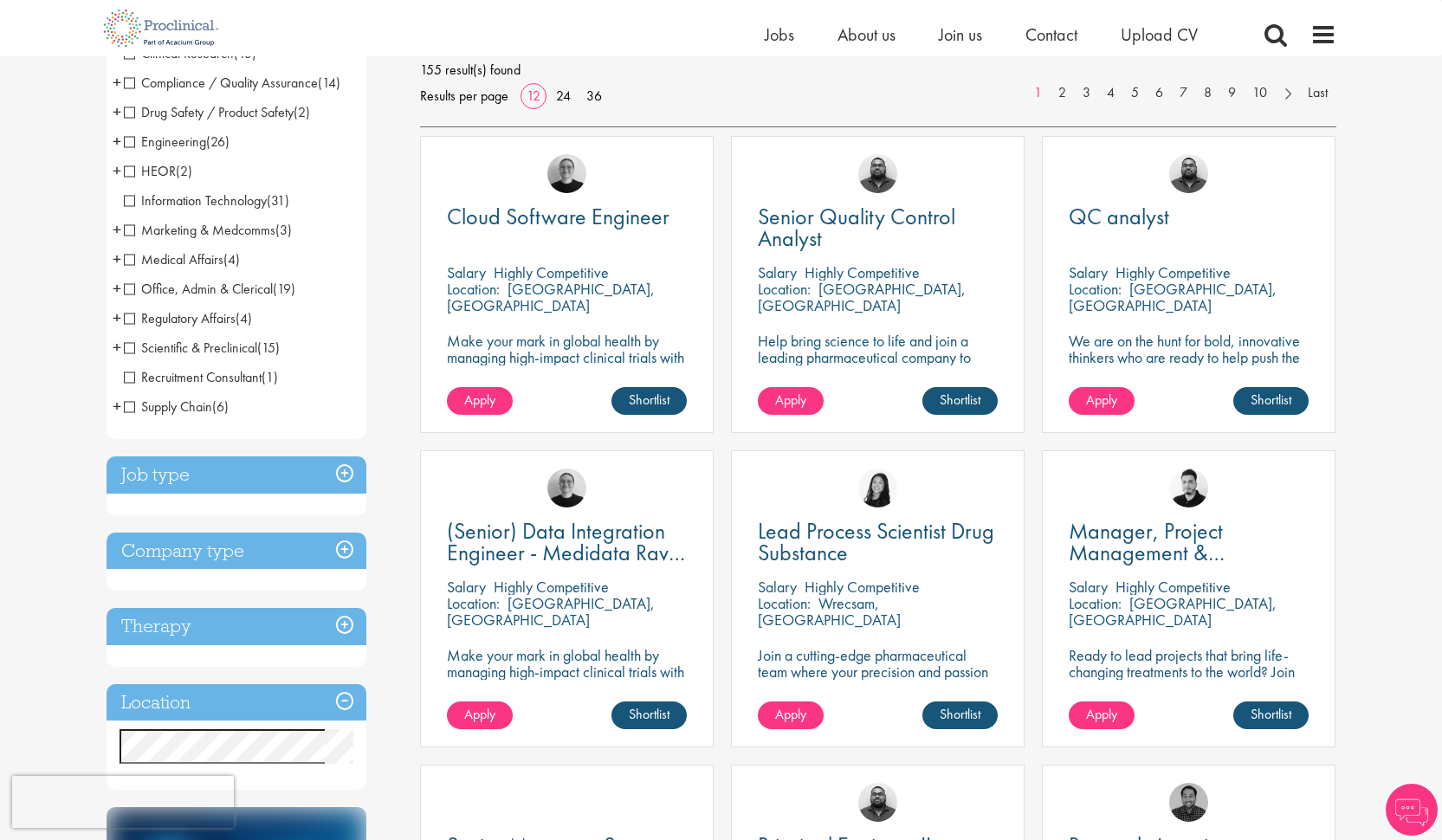
scroll to position [255, 0]
click at [938, 395] on link "Shortlist" at bounding box center [960, 401] width 75 height 27
click at [934, 390] on link "Shortlisted" at bounding box center [953, 401] width 89 height 27
click at [130, 343] on span "Scientific & Preclinical" at bounding box center [190, 348] width 134 height 18
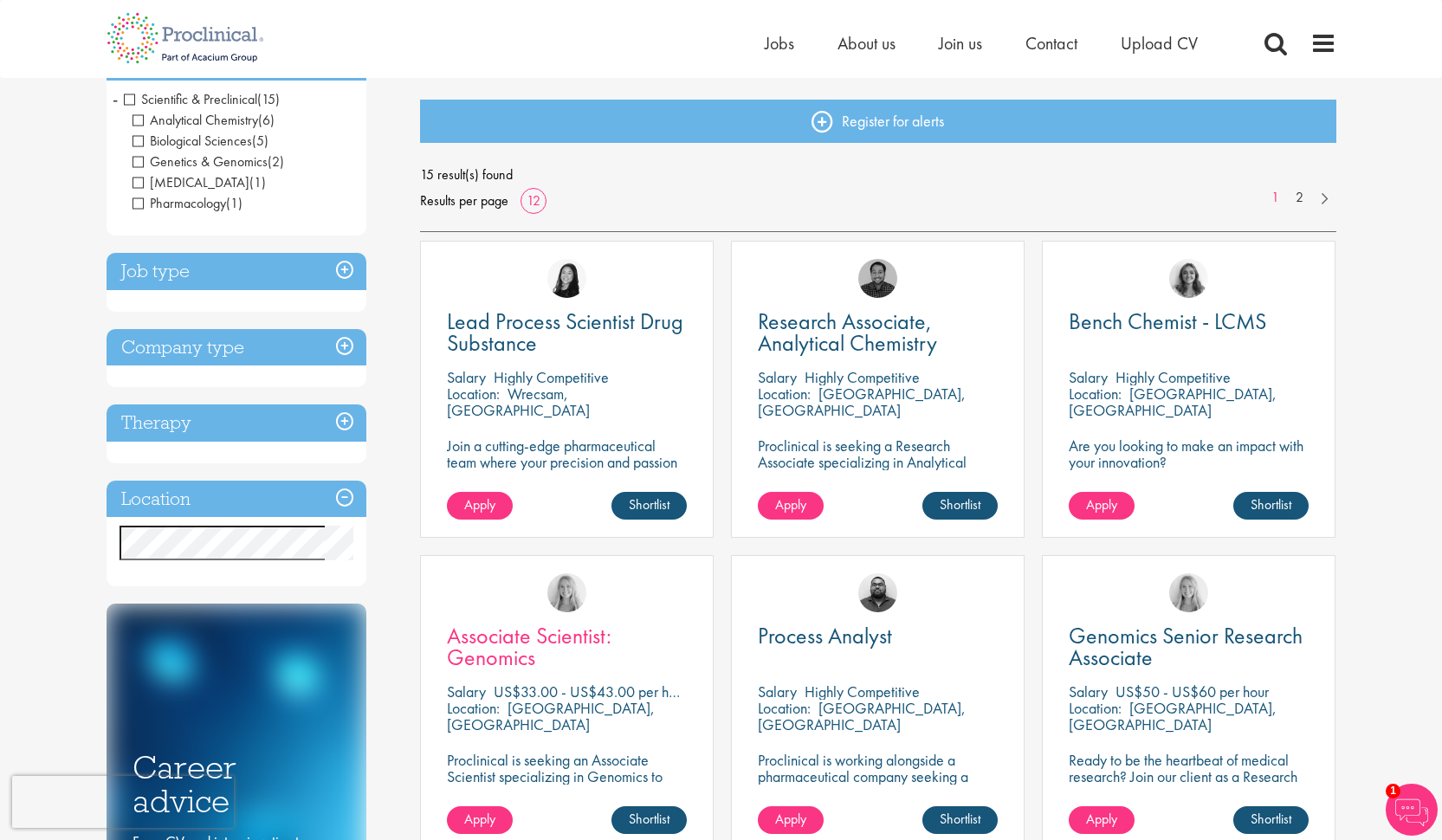
scroll to position [-5, 0]
